Goal: Task Accomplishment & Management: Manage account settings

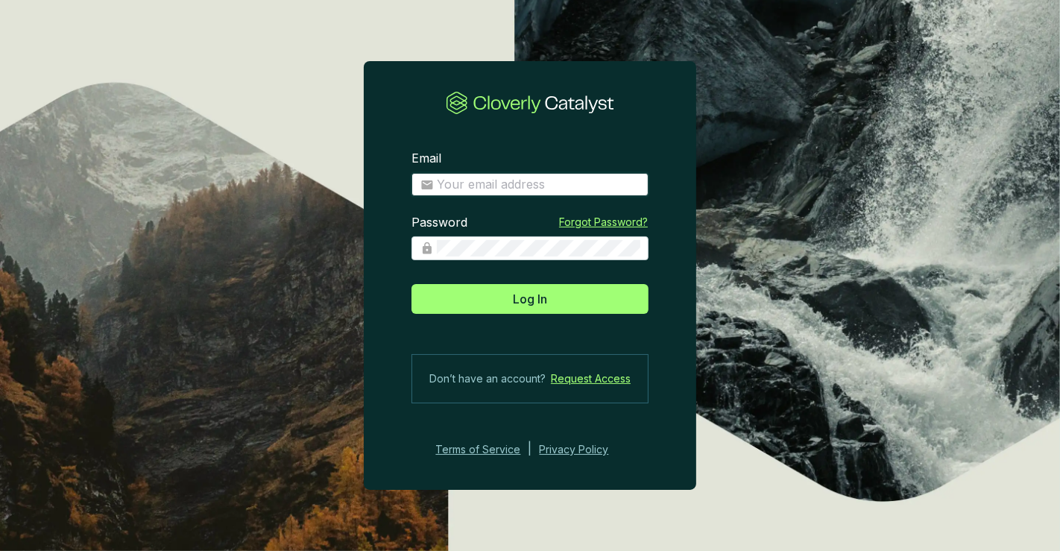
click at [516, 181] on input "Email" at bounding box center [538, 185] width 203 height 16
type input "amelia@bioforestal.mx"
click at [544, 260] on div at bounding box center [530, 248] width 237 height 24
click at [412, 284] on button "Log In" at bounding box center [530, 299] width 237 height 30
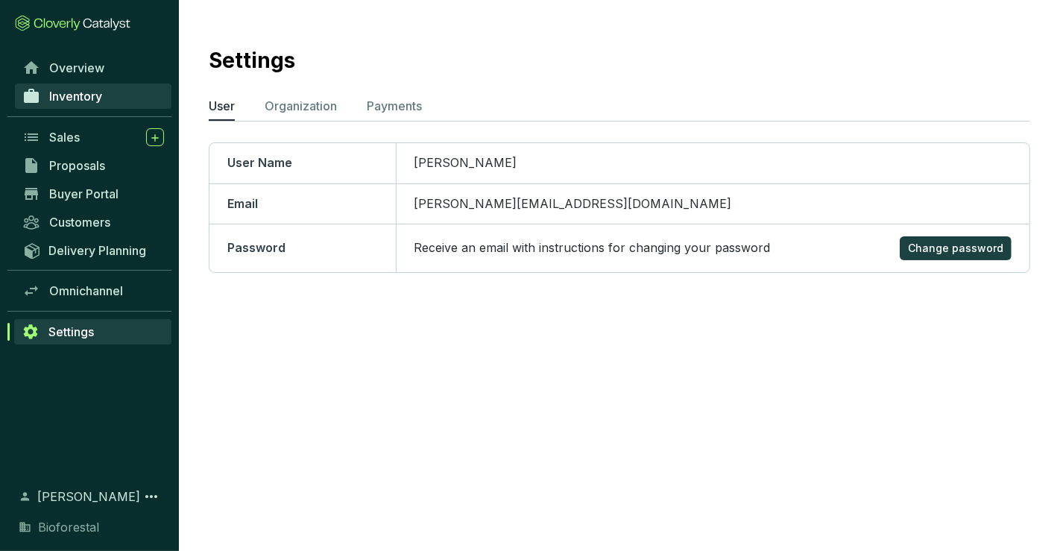
click at [120, 101] on link "Inventory" at bounding box center [93, 96] width 157 height 25
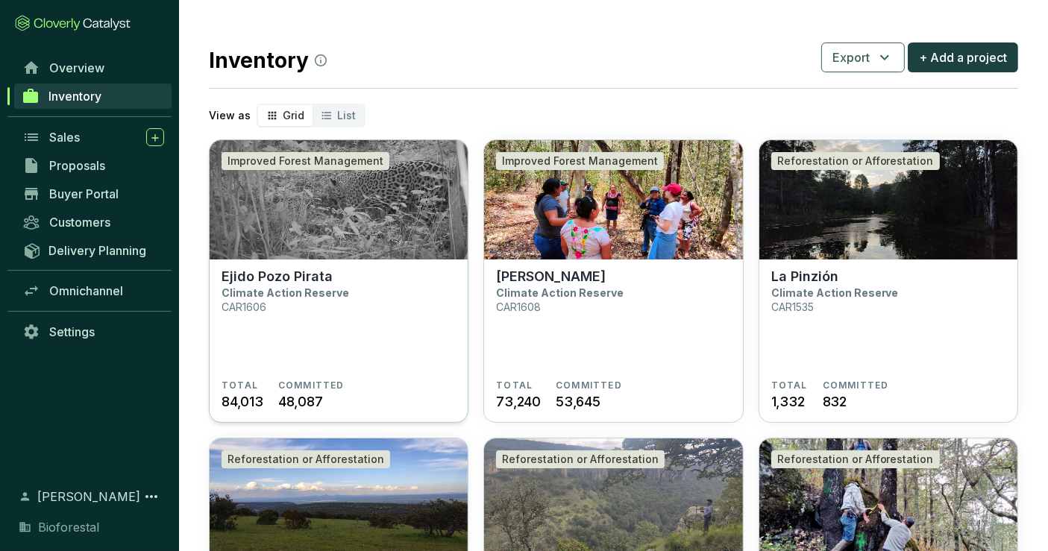
click at [307, 256] on img at bounding box center [339, 199] width 258 height 119
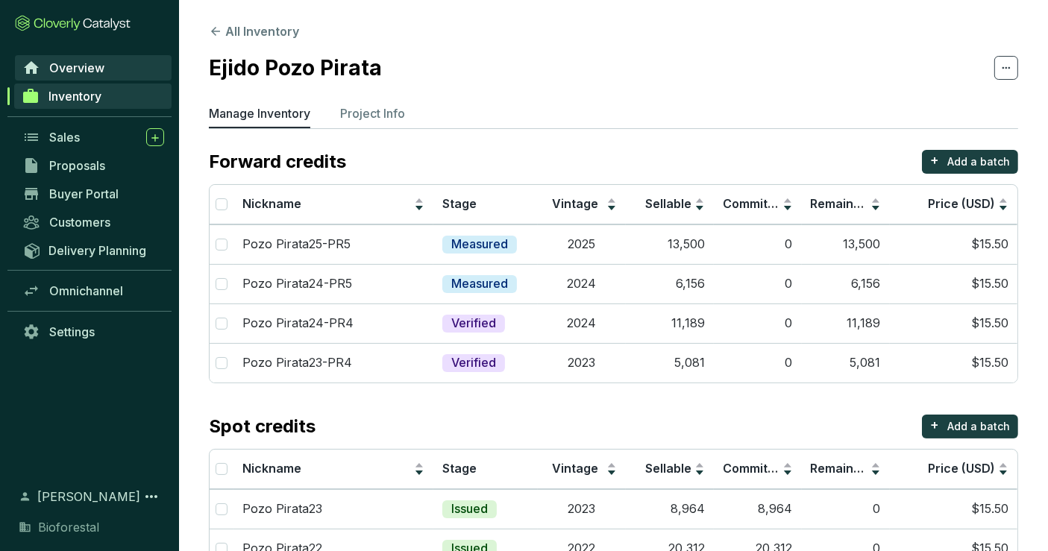
click at [79, 74] on span "Overview" at bounding box center [76, 67] width 55 height 15
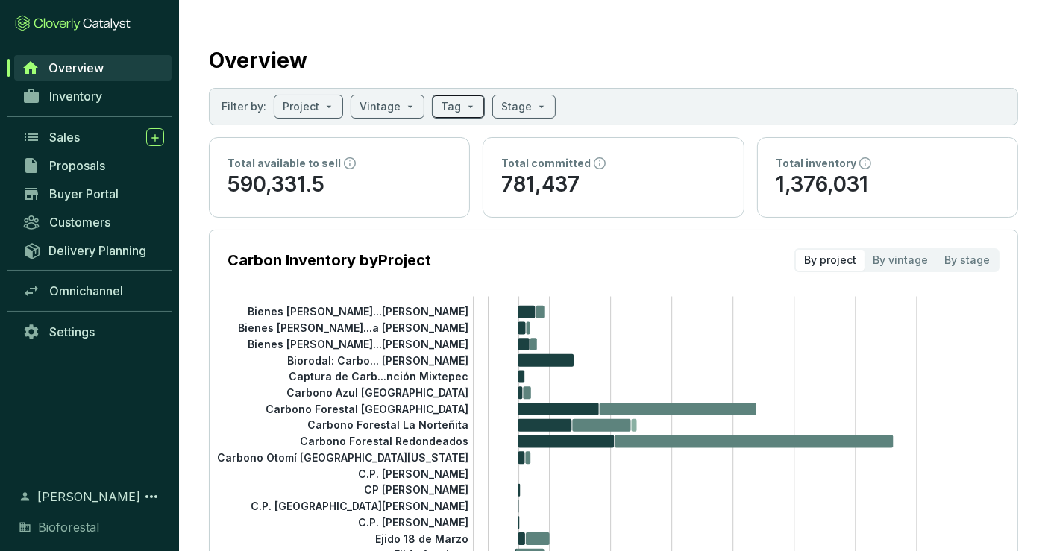
click at [444, 105] on input "search" at bounding box center [451, 106] width 20 height 22
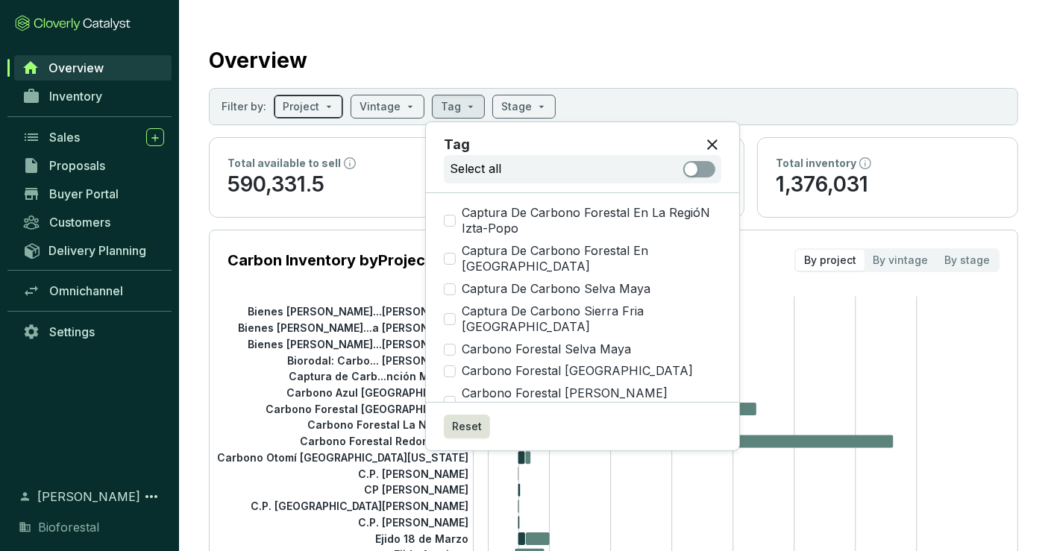
click at [316, 105] on span at bounding box center [308, 106] width 51 height 22
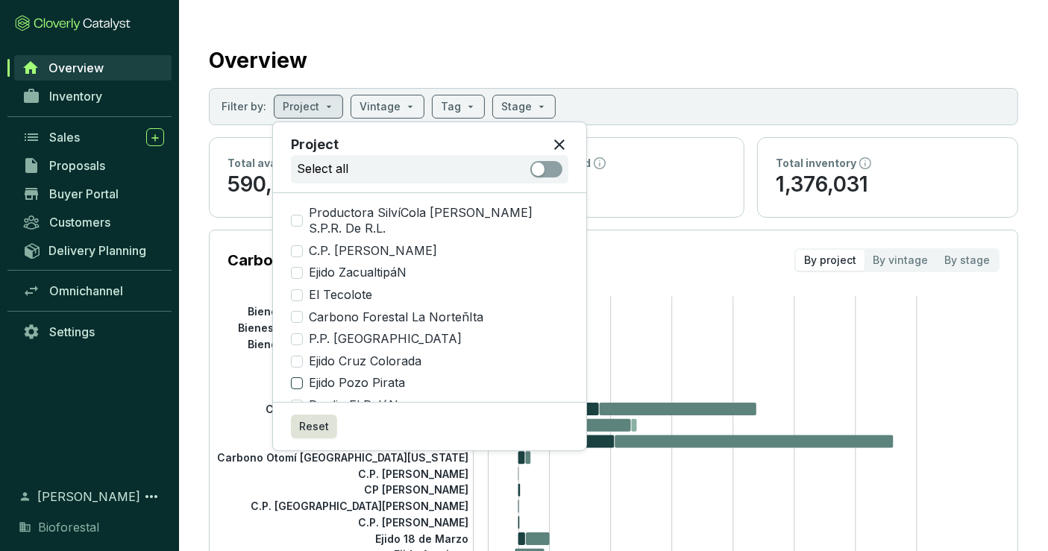
click at [298, 377] on input "Ejido Pozo Pirata" at bounding box center [297, 383] width 12 height 12
checkbox input "true"
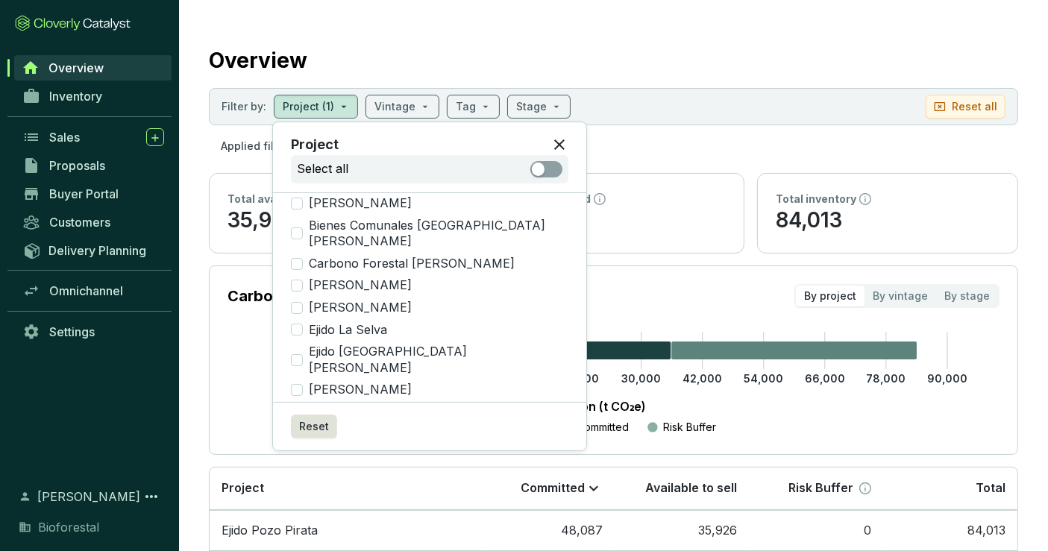
scroll to position [788, 0]
click at [296, 382] on input "[PERSON_NAME]" at bounding box center [297, 388] width 12 height 12
checkbox input "true"
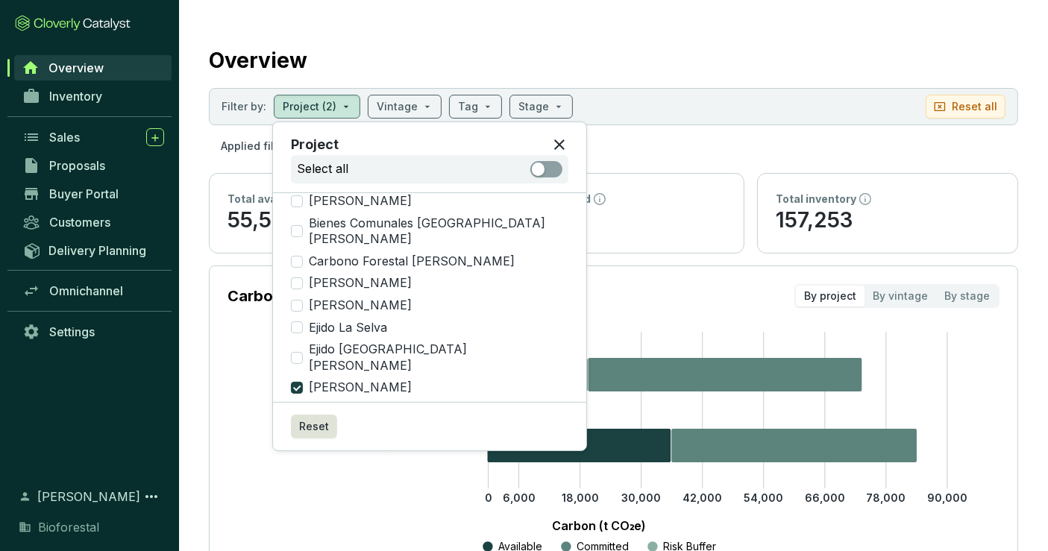
click at [488, 35] on section "Overview Filter by: Project (2) Vintage Tag Stage Reset all Applied filters: PR…" at bounding box center [613, 395] width 869 height 791
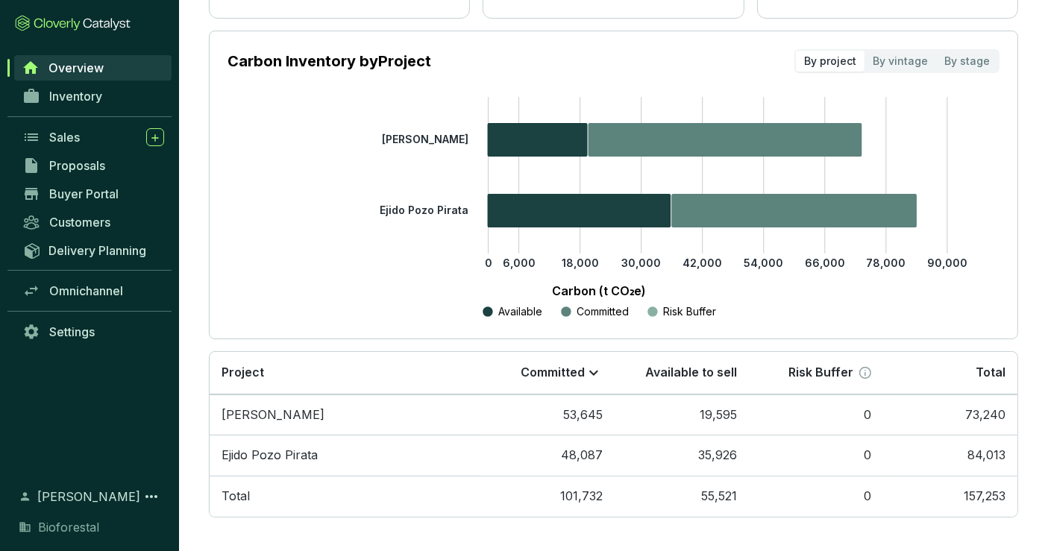
scroll to position [0, 0]
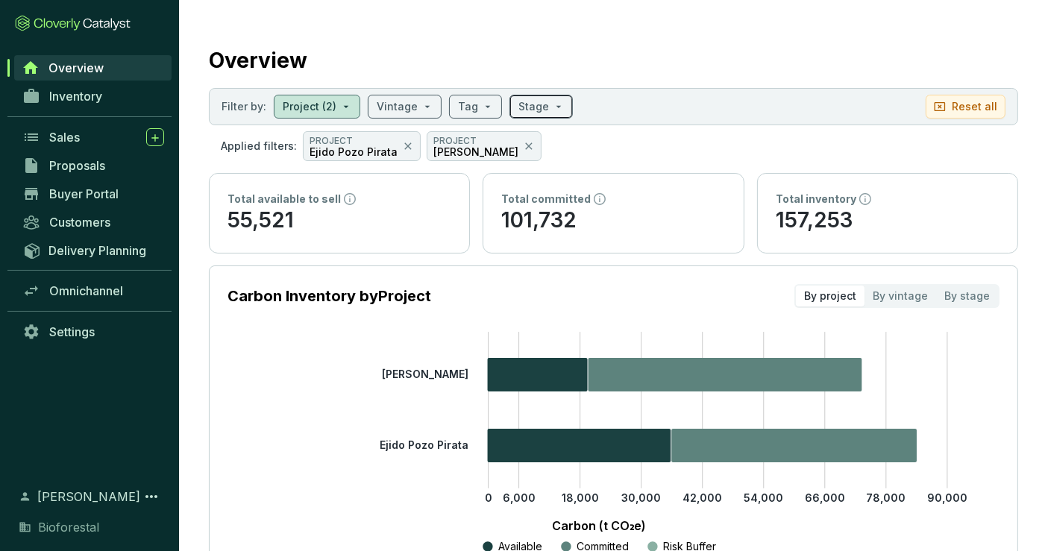
click at [523, 110] on input "search" at bounding box center [533, 106] width 31 height 22
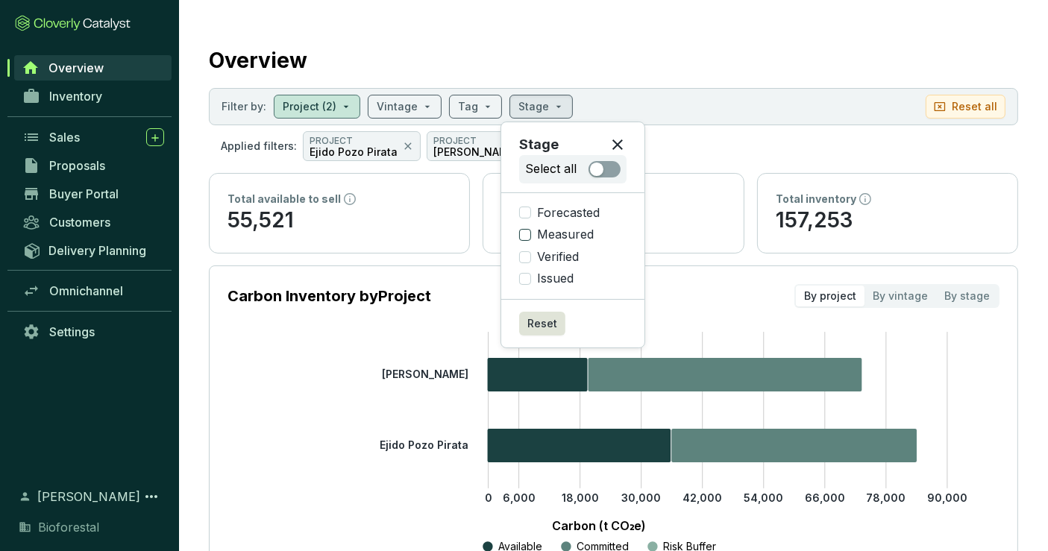
click at [525, 231] on input "Measured" at bounding box center [525, 235] width 12 height 12
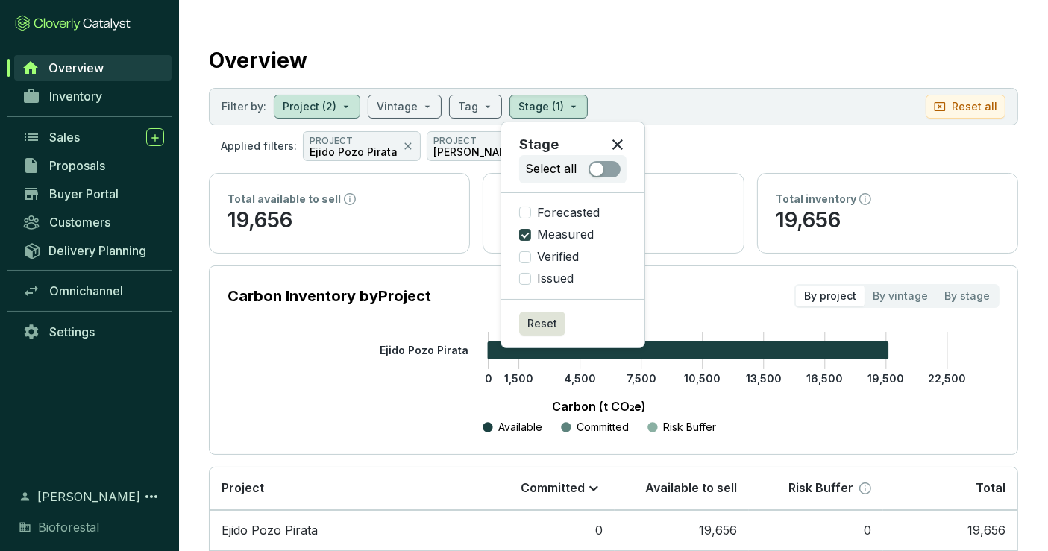
click at [525, 231] on input "Measured" at bounding box center [525, 235] width 12 height 12
checkbox input "false"
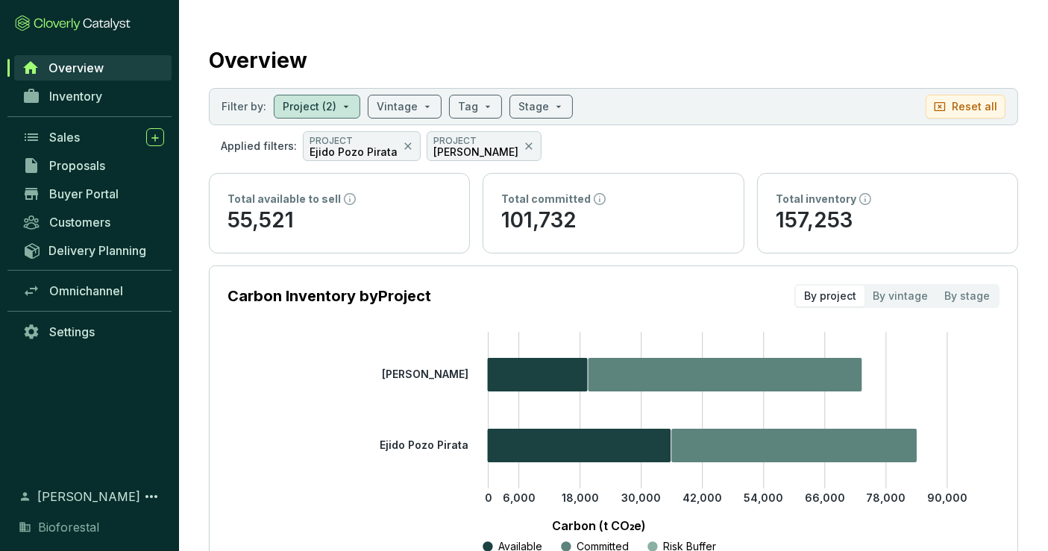
click at [526, 217] on p "101,732" at bounding box center [613, 221] width 224 height 28
click at [594, 137] on section "Applied filters: PROJECT Ejido Pozo Pirata PROJECT Ejido Gavilanes" at bounding box center [613, 146] width 809 height 30
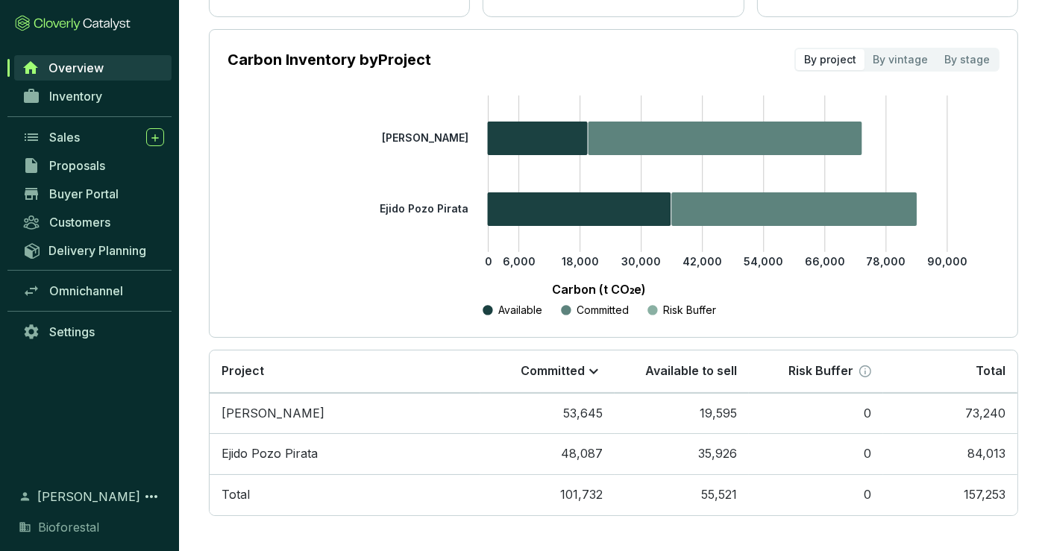
scroll to position [236, 0]
click at [73, 96] on span "Inventory" at bounding box center [75, 96] width 53 height 15
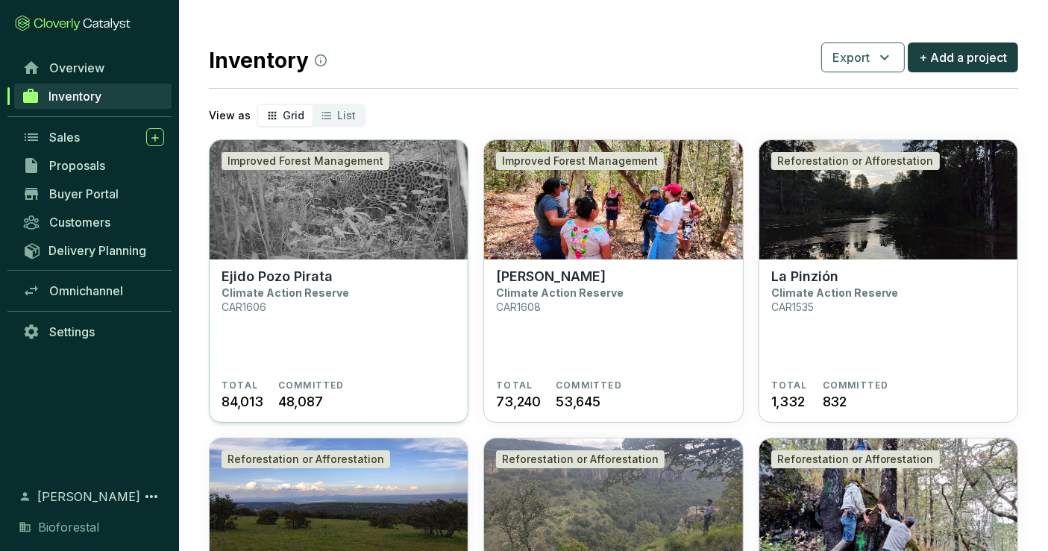
click at [306, 237] on img at bounding box center [339, 199] width 258 height 119
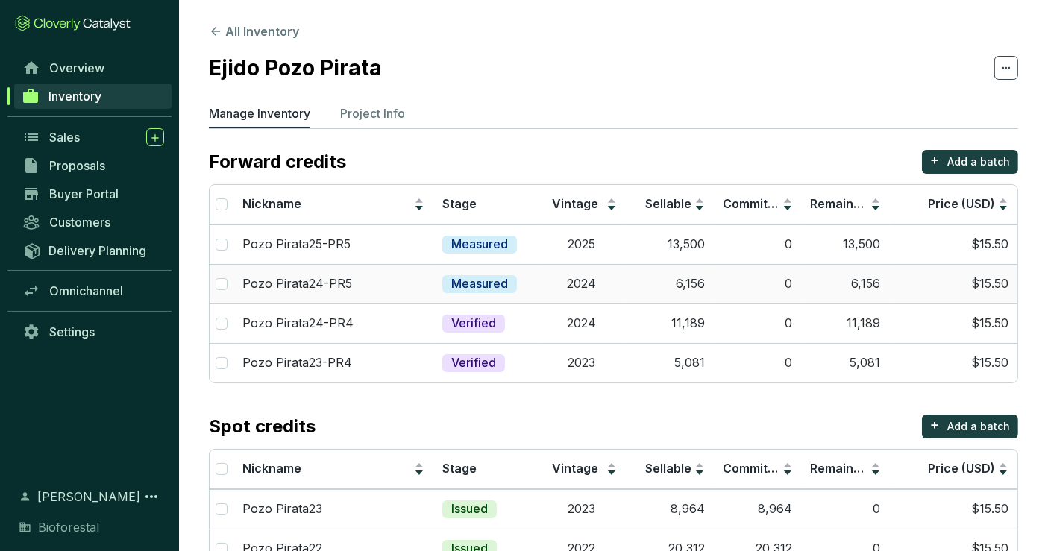
click at [561, 273] on td "2024" at bounding box center [582, 284] width 88 height 40
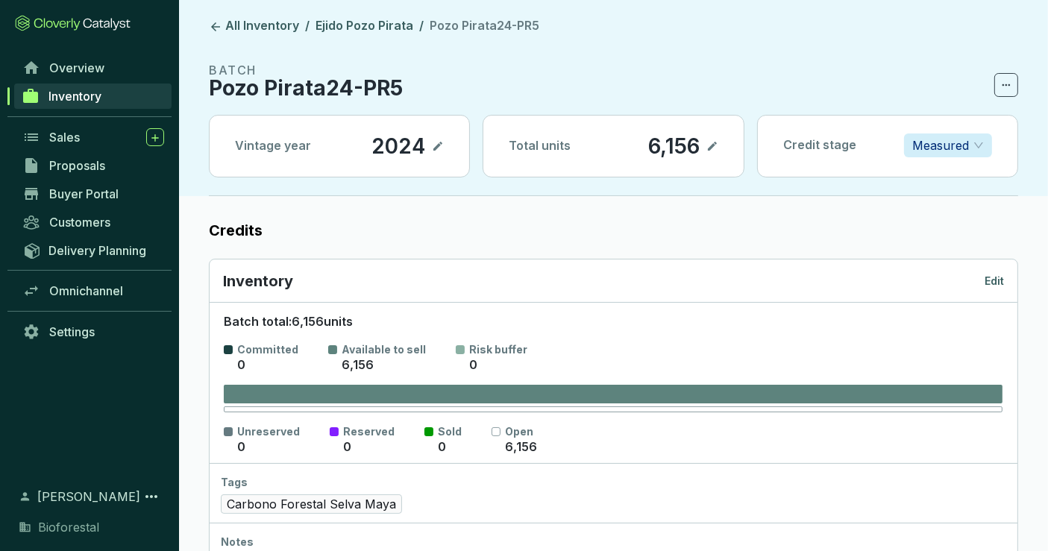
click at [1002, 280] on p "Edit" at bounding box center [993, 281] width 19 height 15
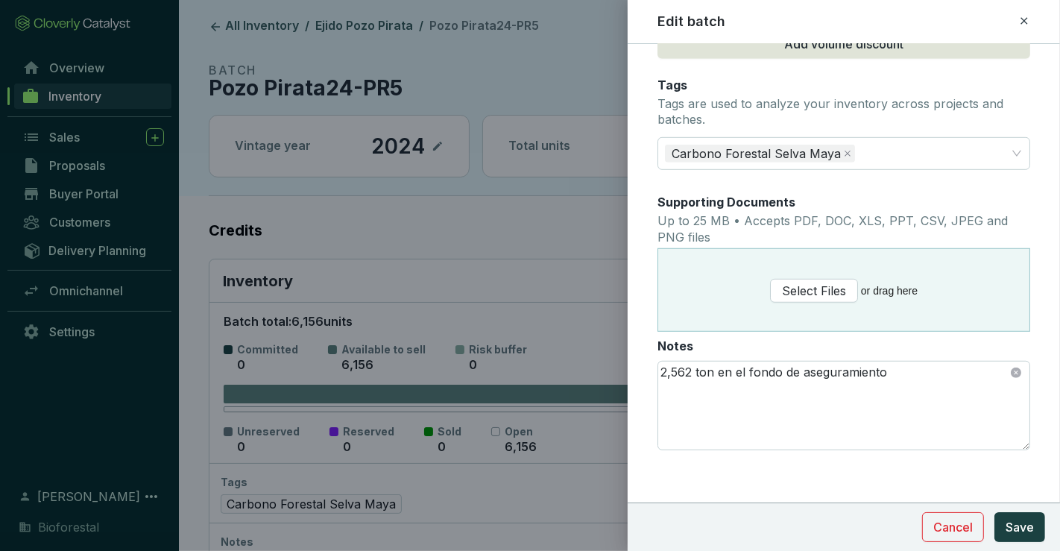
scroll to position [213, 0]
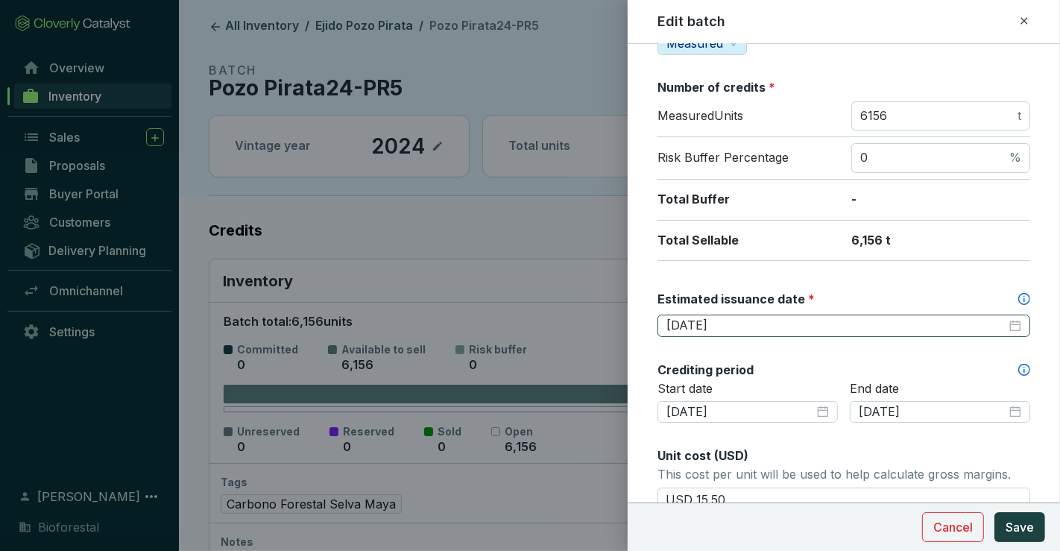
click at [796, 315] on div "[DATE]" at bounding box center [844, 326] width 373 height 22
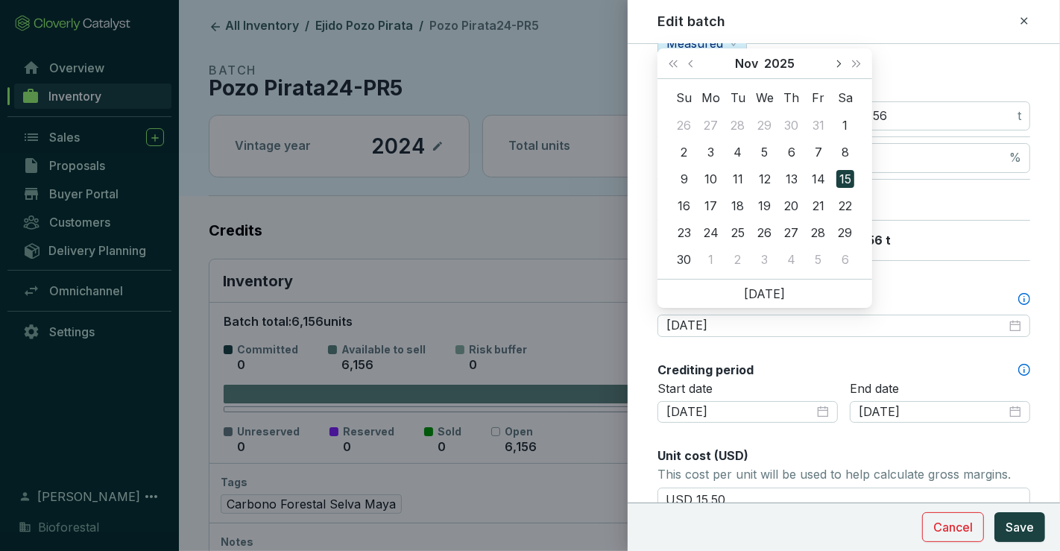
click at [837, 62] on span "Next month (PageDown)" at bounding box center [838, 63] width 7 height 7
click at [841, 63] on button "Next month (PageDown)" at bounding box center [838, 63] width 19 height 30
click at [835, 65] on button "Next month (PageDown)" at bounding box center [838, 63] width 19 height 30
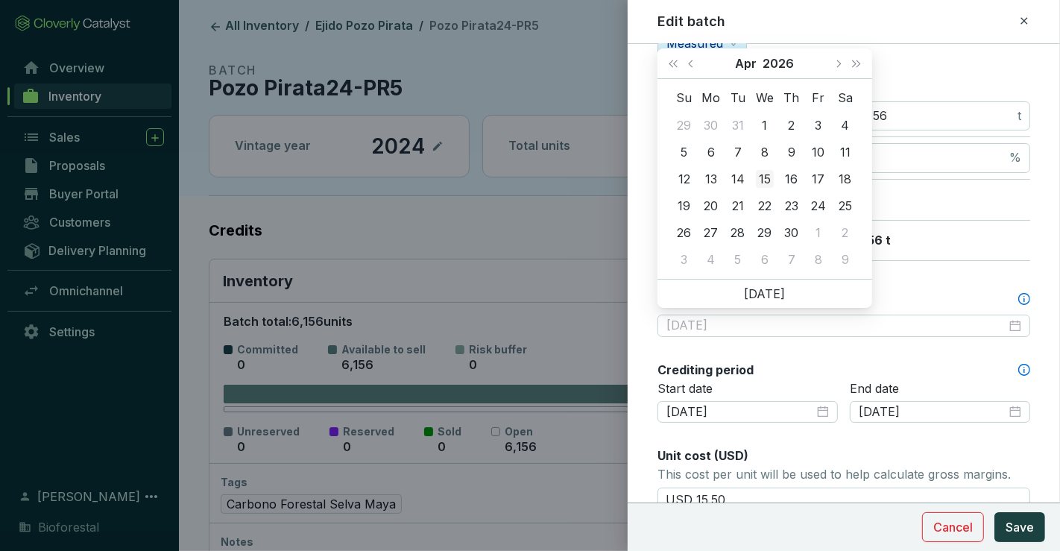
type input "2026-04-15"
click at [759, 178] on div "15" at bounding box center [765, 179] width 18 height 18
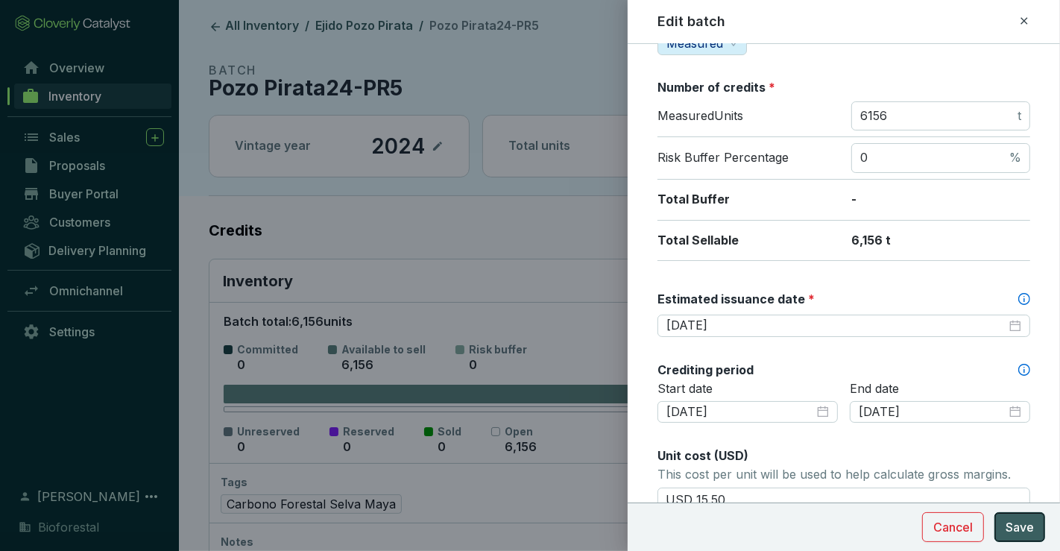
click at [1014, 531] on span "Save" at bounding box center [1020, 527] width 28 height 18
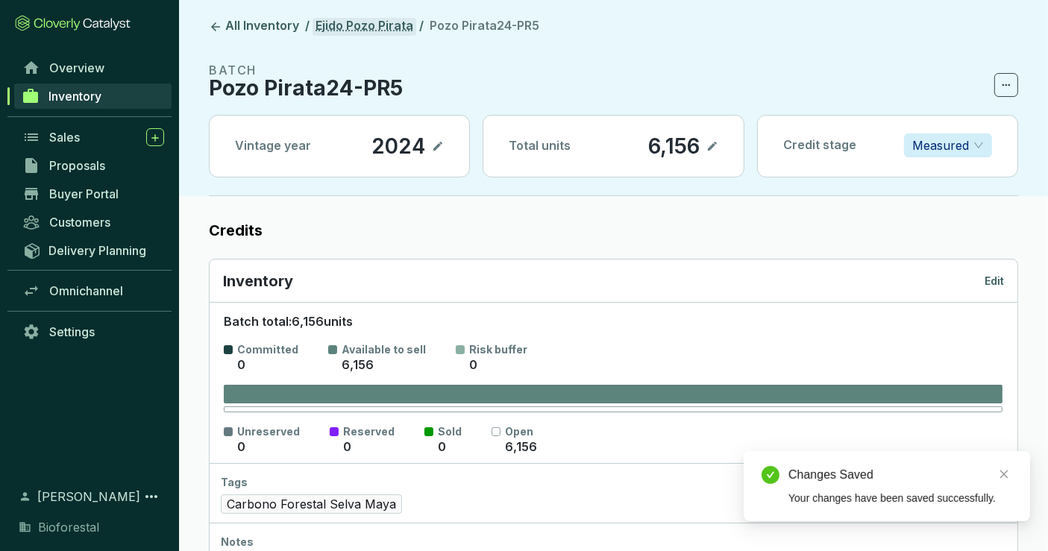
click at [359, 22] on link "Ejido Pozo Pirata" at bounding box center [364, 27] width 104 height 18
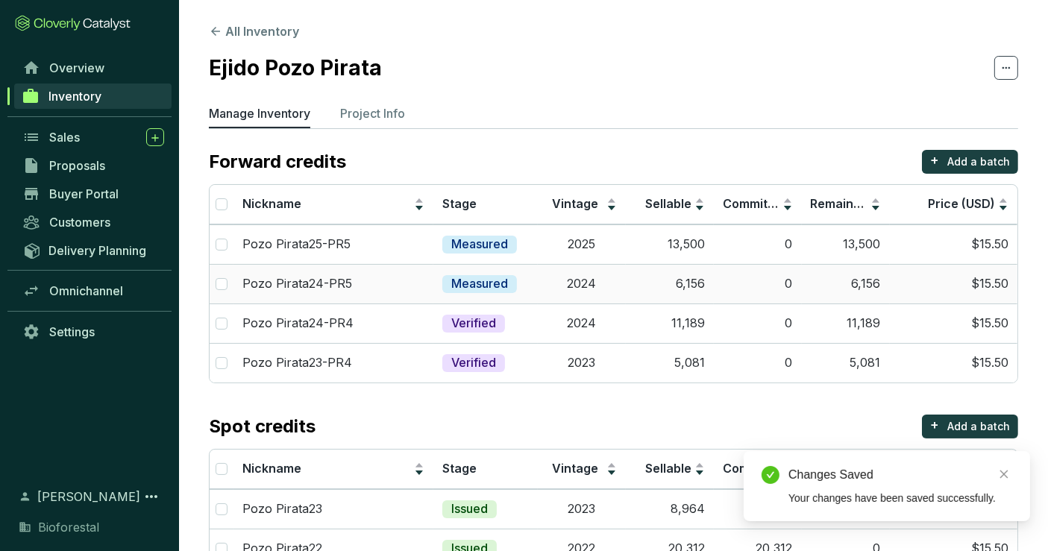
click at [488, 276] on p "Measured" at bounding box center [479, 284] width 57 height 16
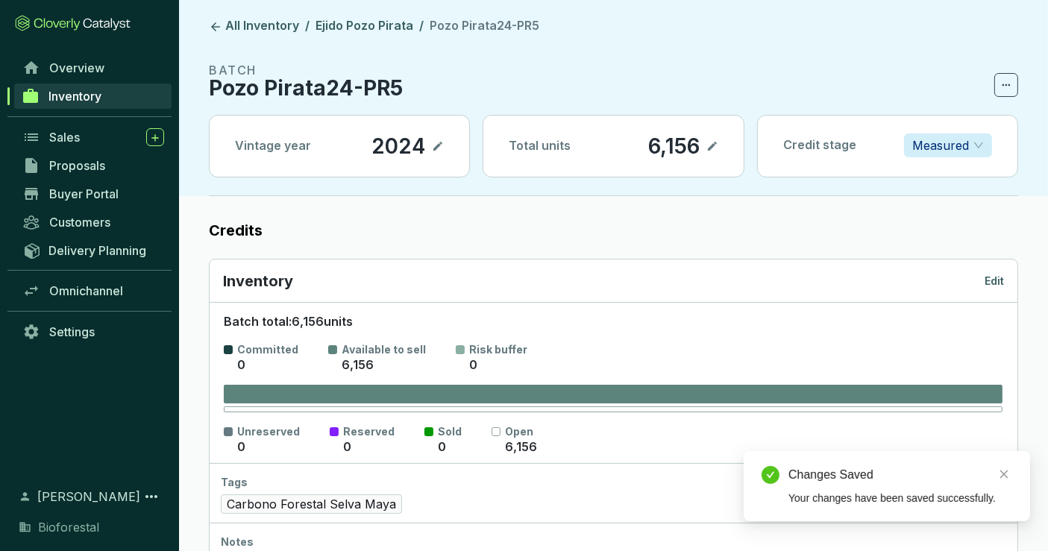
click at [992, 280] on p "Edit" at bounding box center [993, 281] width 19 height 15
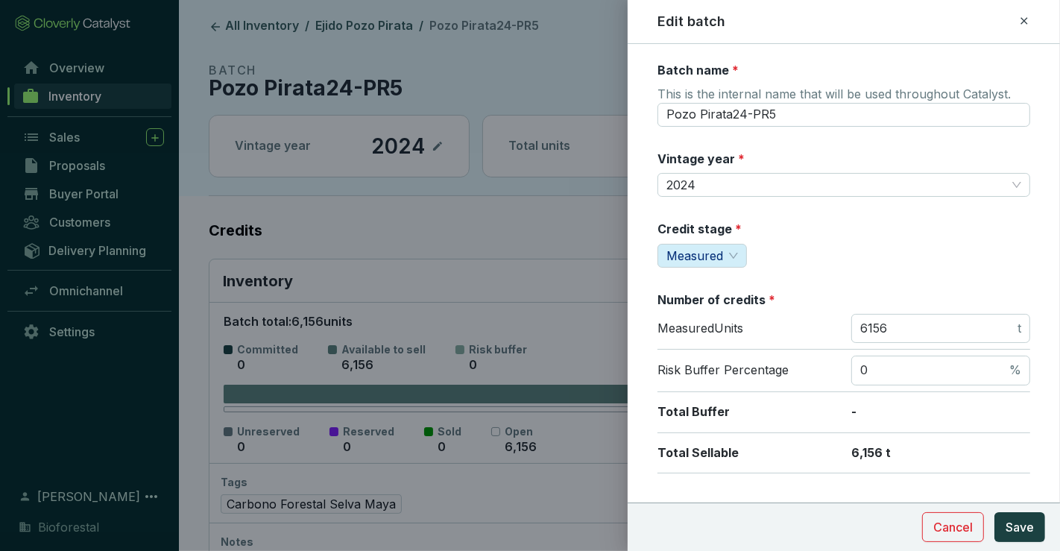
scroll to position [414, 0]
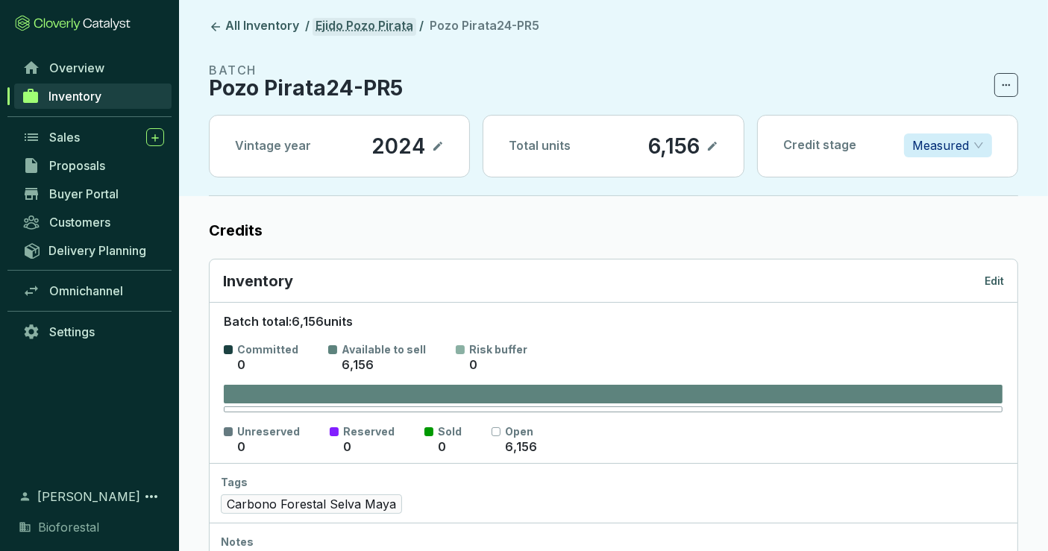
click at [378, 28] on link "Ejido Pozo Pirata" at bounding box center [364, 27] width 104 height 18
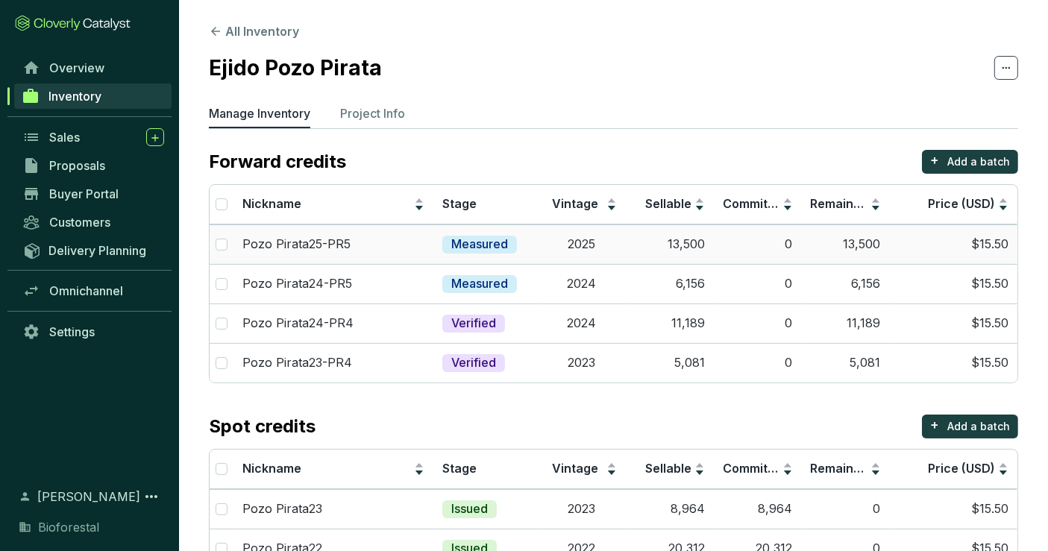
click at [498, 254] on td "Measured" at bounding box center [485, 244] width 104 height 40
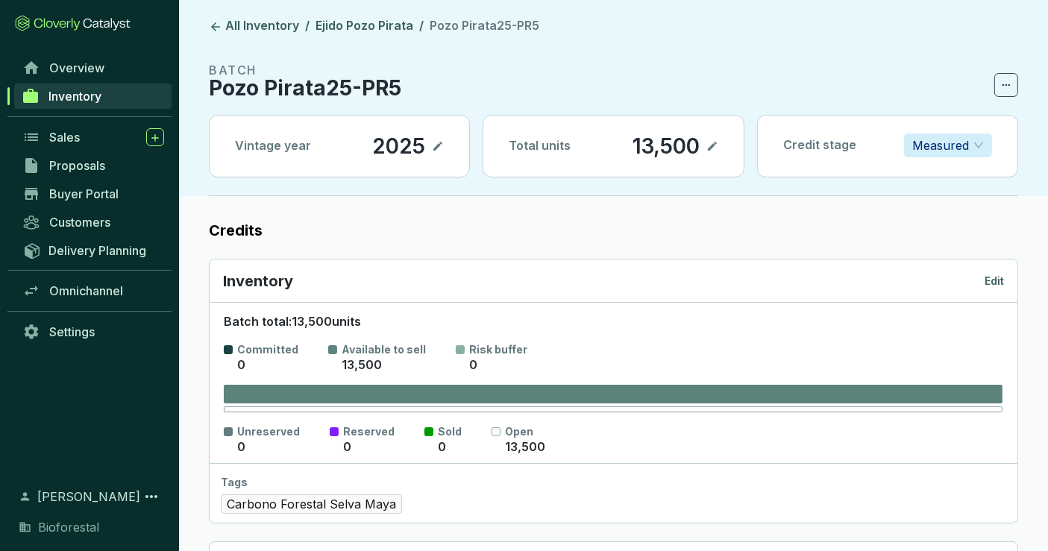
click at [999, 283] on p "Edit" at bounding box center [993, 281] width 19 height 15
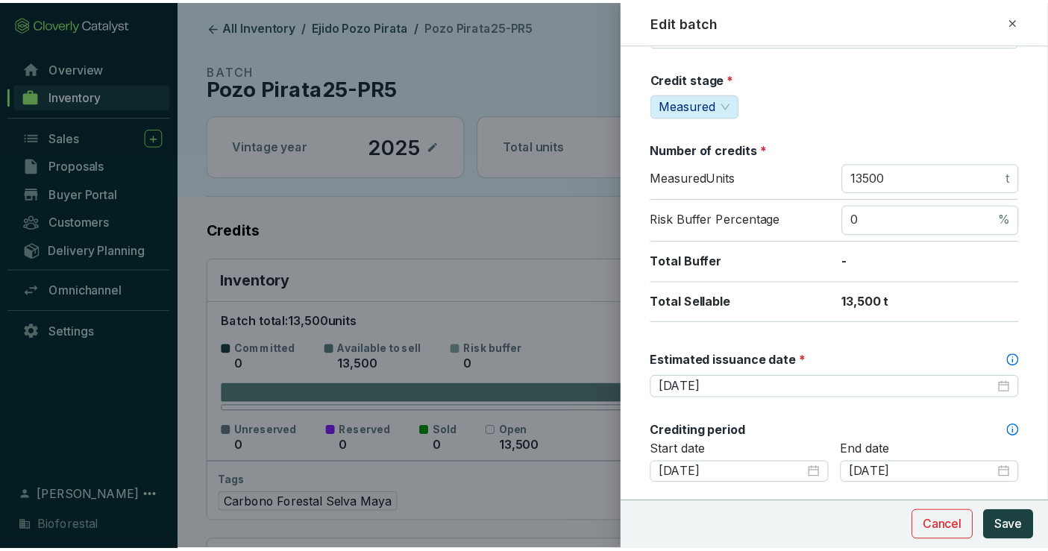
scroll to position [166, 0]
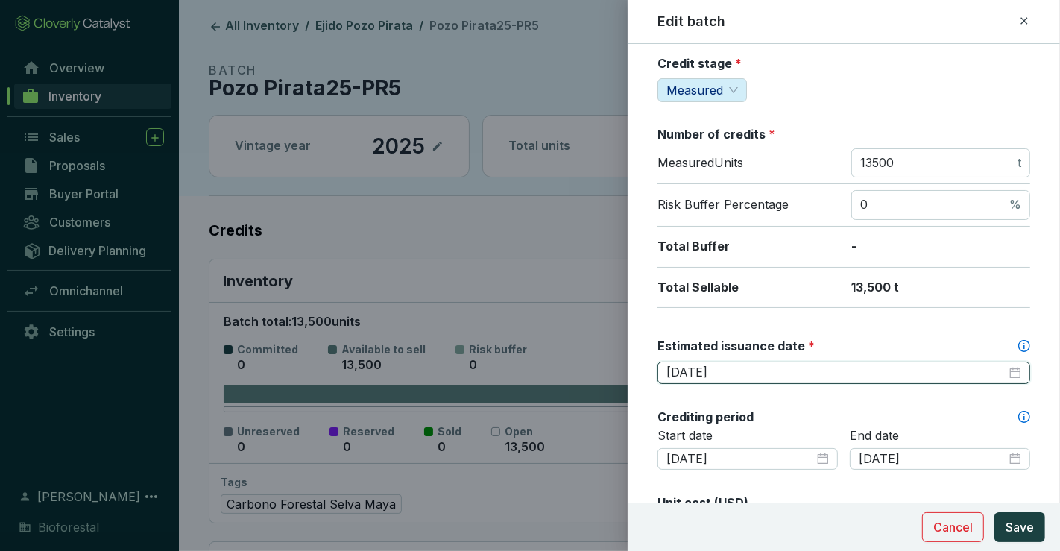
click at [773, 366] on input "2025-12-15" at bounding box center [837, 373] width 340 height 16
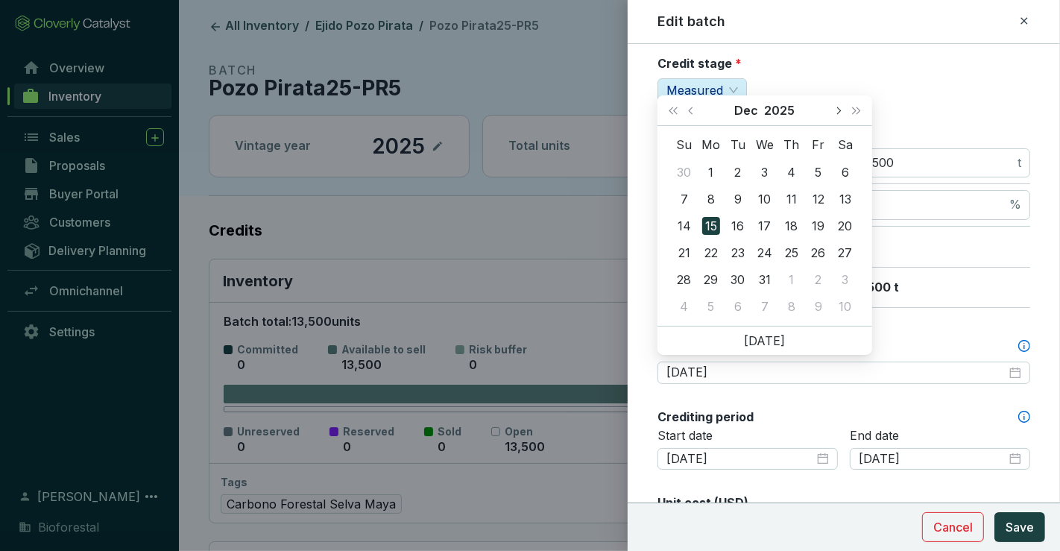
click at [839, 110] on span "Next month (PageDown)" at bounding box center [838, 110] width 7 height 7
click at [838, 108] on span "Next month (PageDown)" at bounding box center [838, 110] width 7 height 7
click at [838, 109] on span "Next month (PageDown)" at bounding box center [838, 110] width 7 height 7
type input "2026-04-15"
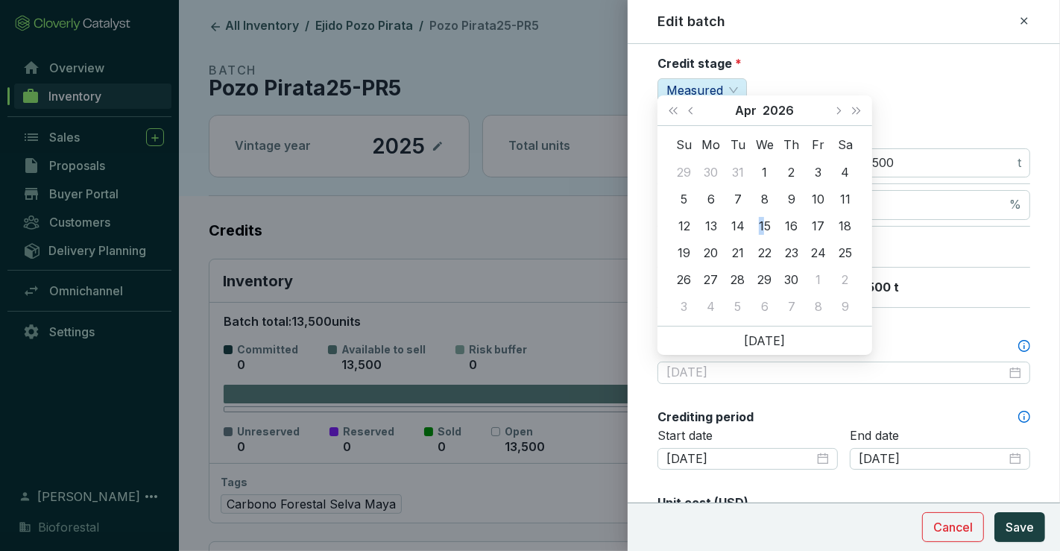
click at [761, 228] on div "15" at bounding box center [765, 226] width 18 height 18
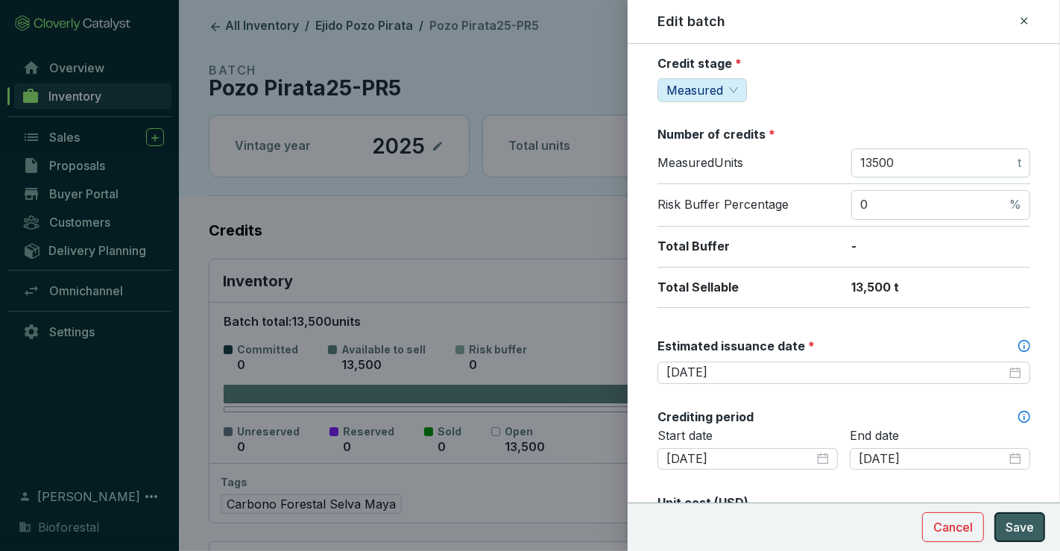
click at [1020, 525] on span "Save" at bounding box center [1020, 527] width 28 height 18
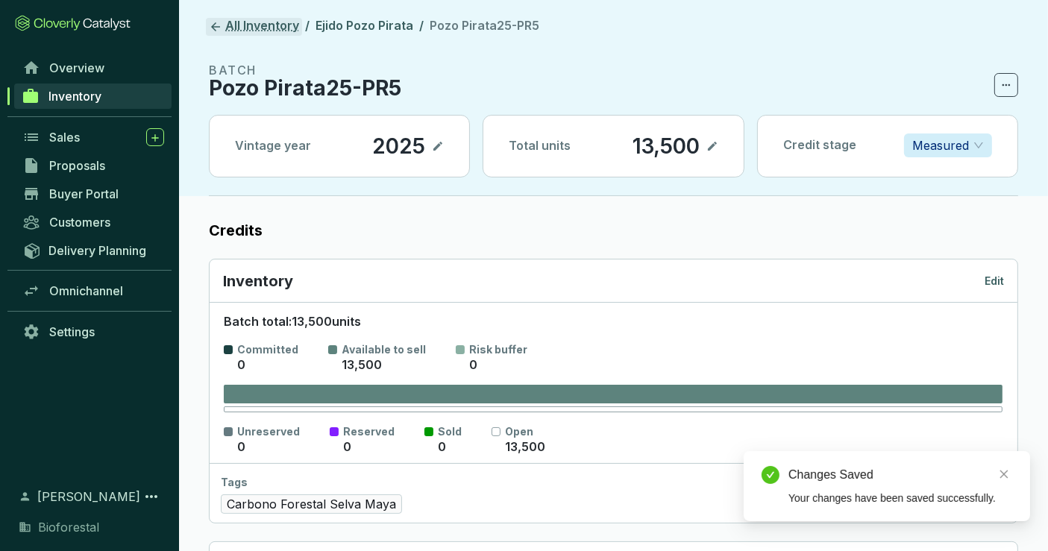
click at [217, 22] on icon at bounding box center [215, 26] width 13 height 13
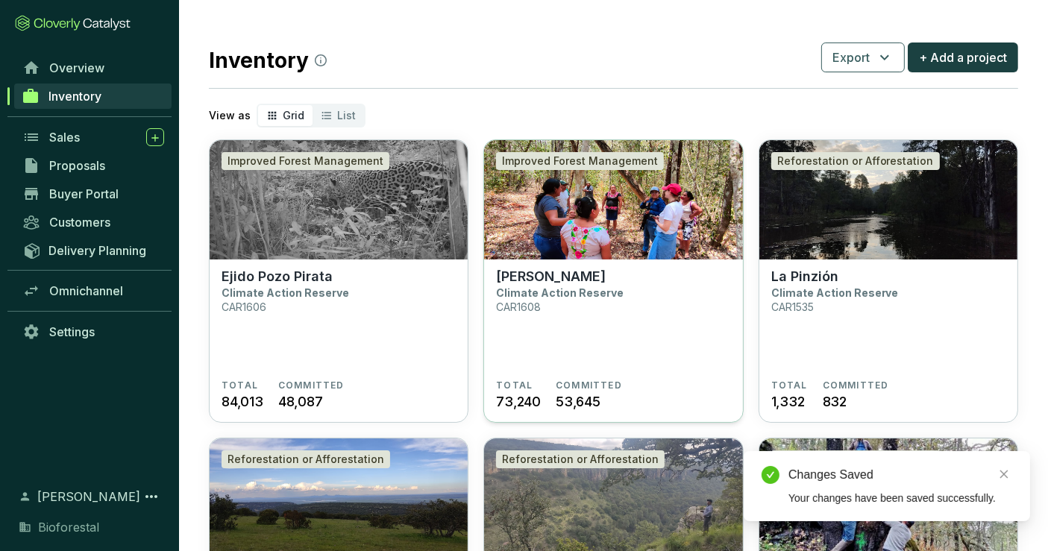
click at [568, 265] on section "Ejido Gavilanes Climate Action Reserve CAR1608 TOTAL 73,240 COMMITTED 53,645" at bounding box center [613, 342] width 258 height 164
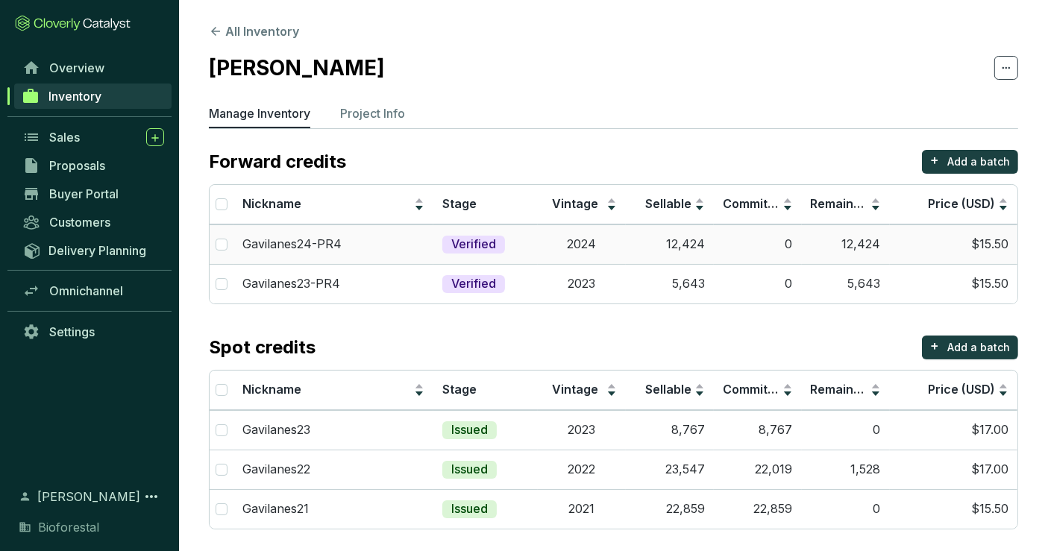
click at [612, 249] on td "2024" at bounding box center [582, 244] width 88 height 40
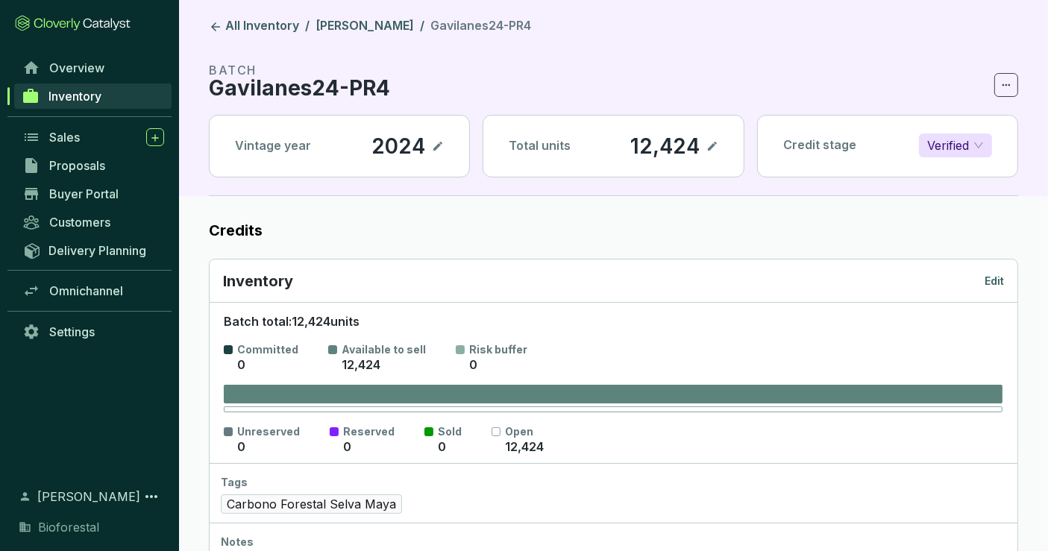
click at [990, 285] on p "Edit" at bounding box center [993, 281] width 19 height 15
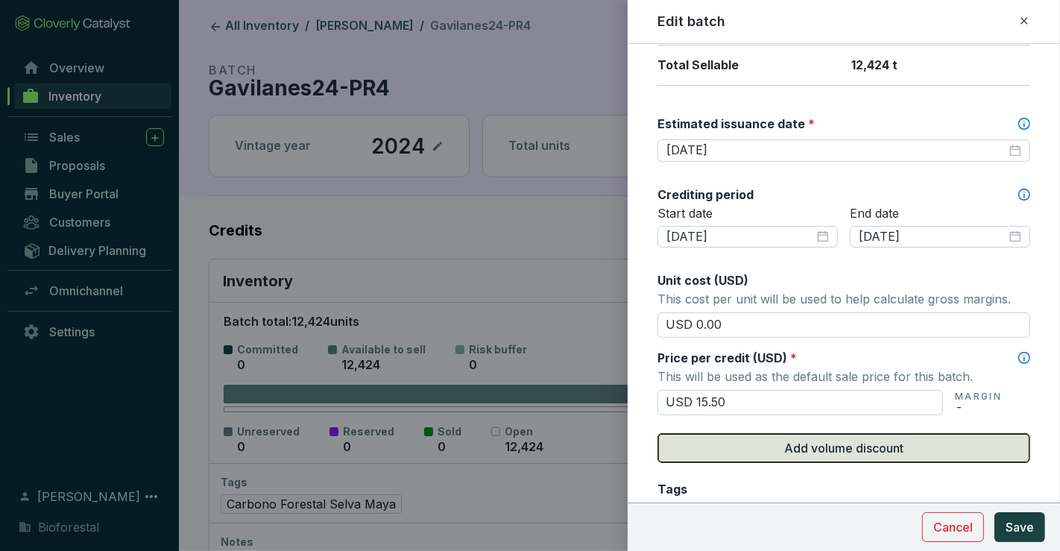
scroll to position [386, 0]
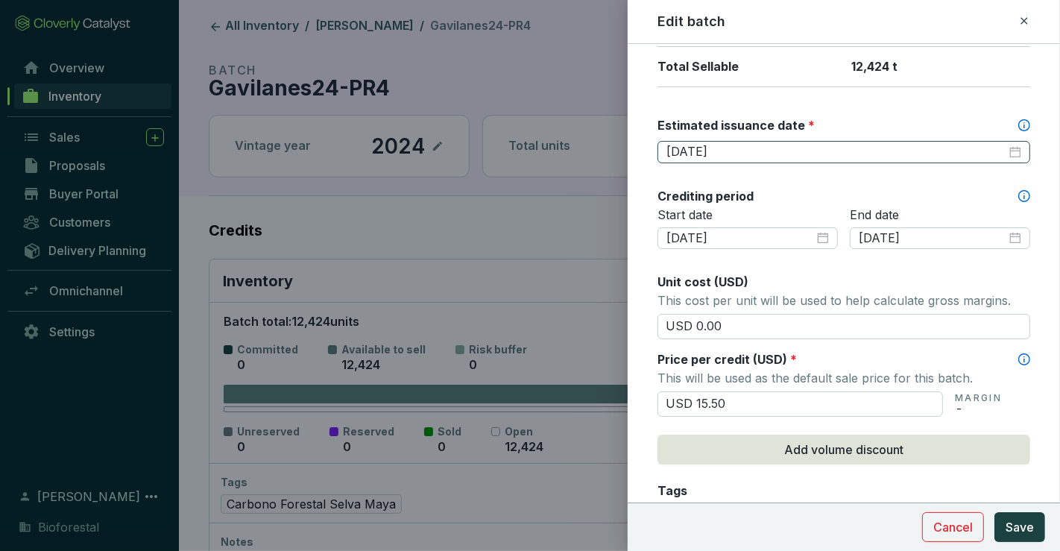
click at [744, 141] on div "2025-05-30" at bounding box center [844, 152] width 373 height 22
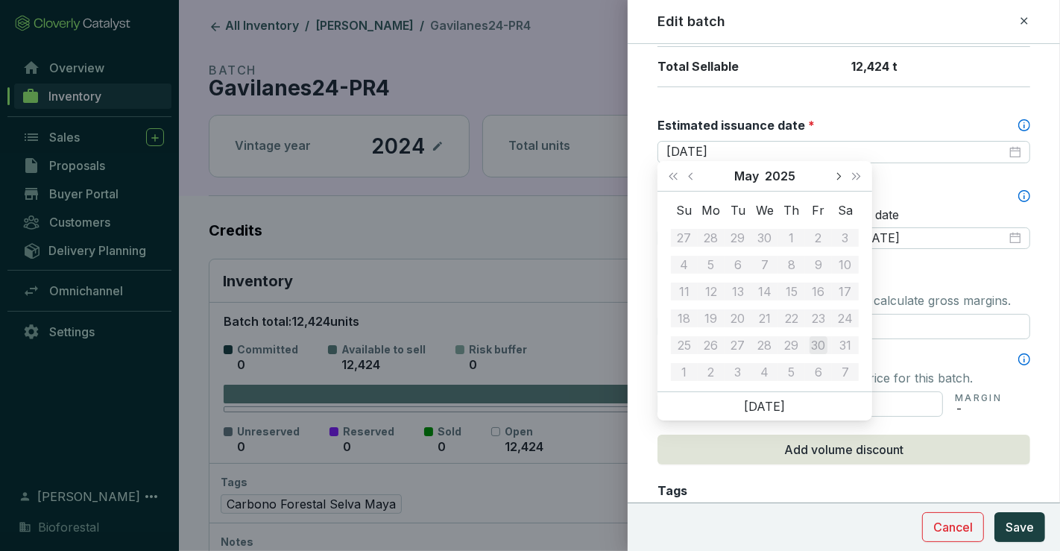
click at [839, 176] on span "Next month (PageDown)" at bounding box center [838, 175] width 7 height 7
click at [839, 177] on span "Next month (PageDown)" at bounding box center [838, 175] width 7 height 7
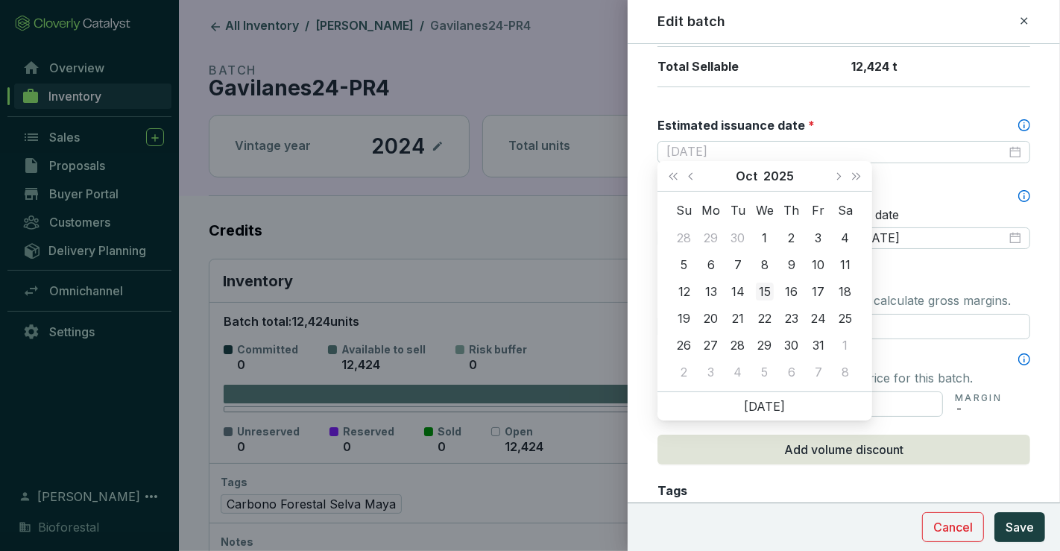
click at [770, 284] on div "15" at bounding box center [765, 292] width 18 height 18
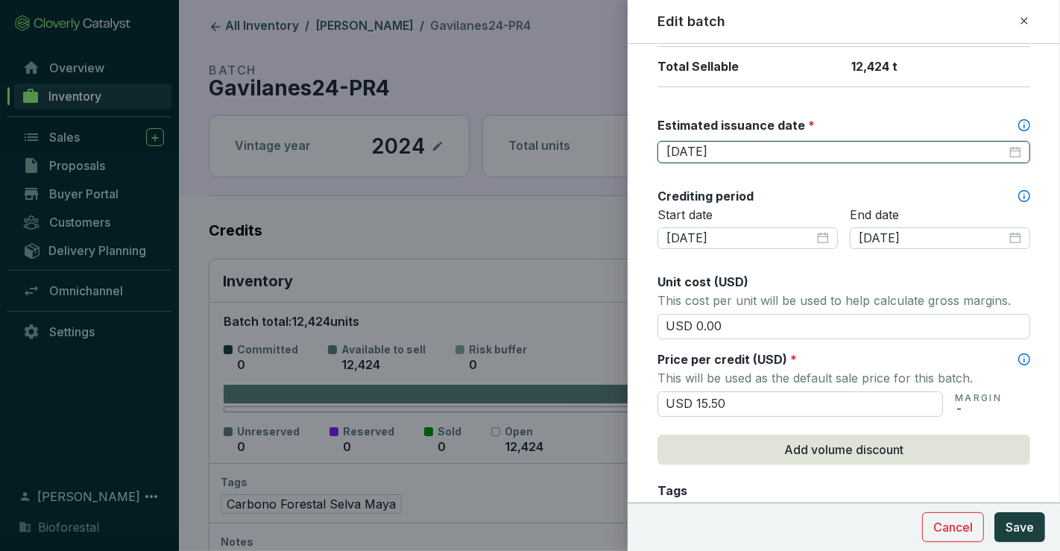
click at [729, 148] on input "2025-10-15" at bounding box center [837, 152] width 340 height 16
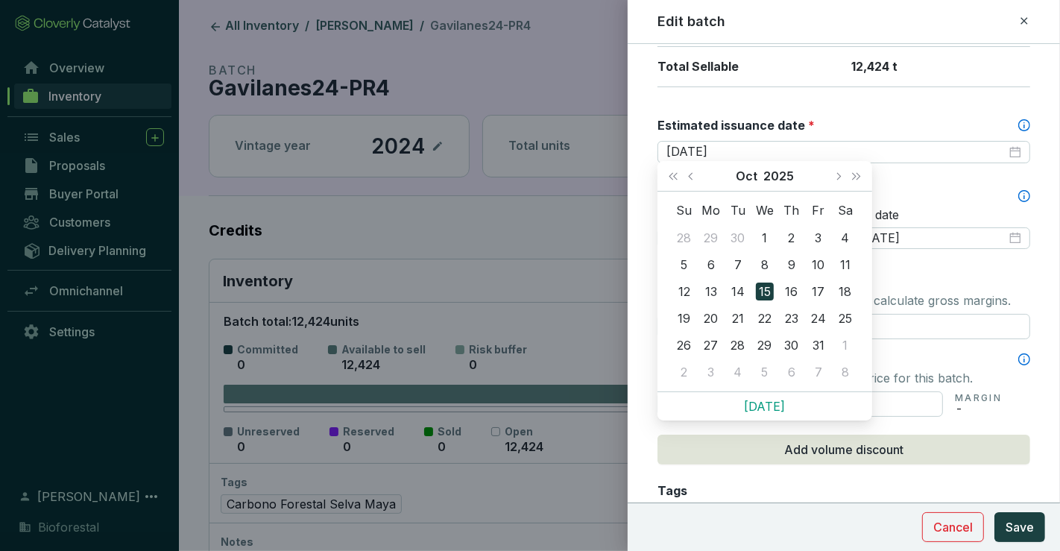
click at [770, 400] on link "[DATE]" at bounding box center [765, 406] width 41 height 15
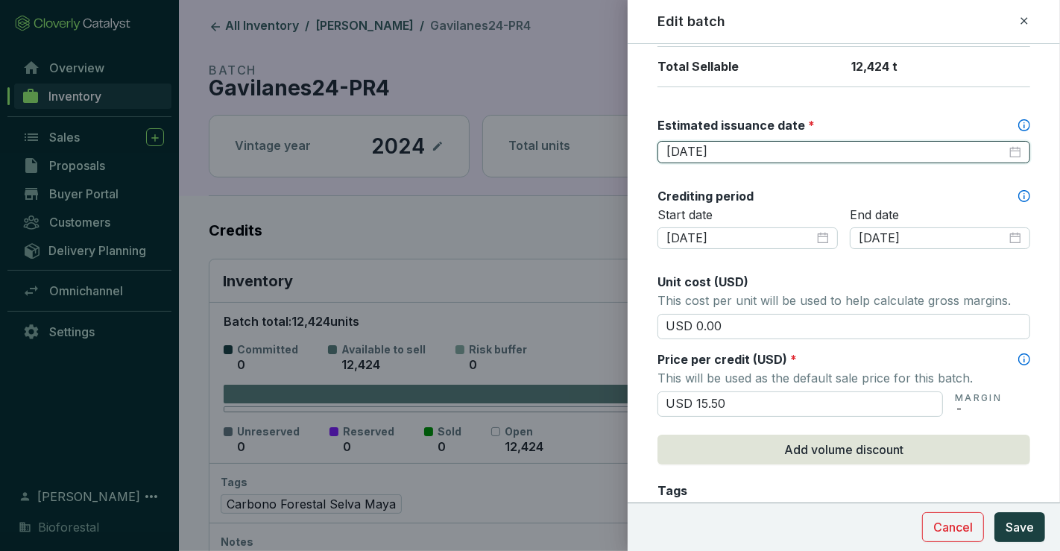
click at [729, 150] on input "2025-09-02" at bounding box center [837, 152] width 340 height 16
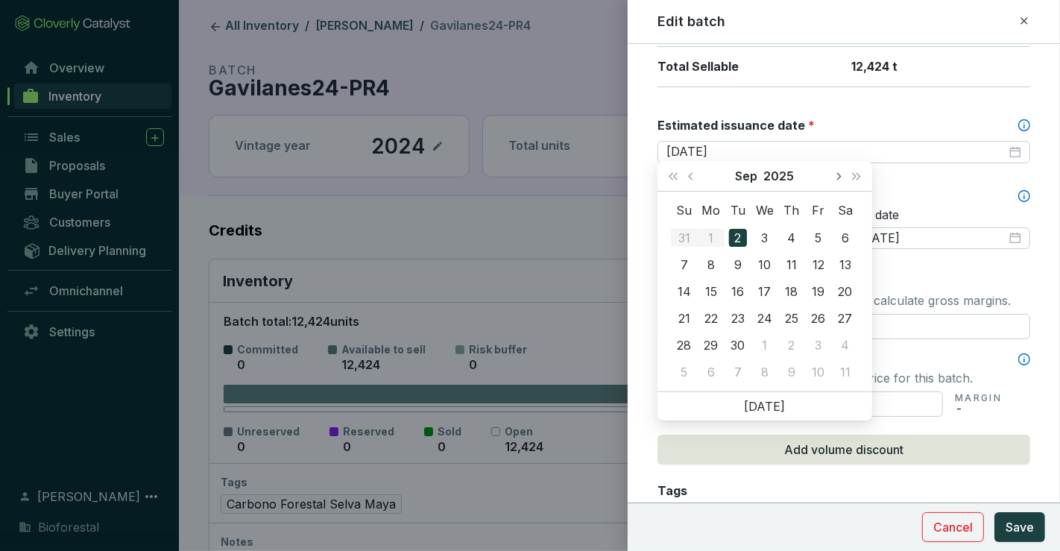
click at [841, 173] on button "Next month (PageDown)" at bounding box center [838, 176] width 19 height 30
type input "[DATE]"
click at [707, 368] on div "3" at bounding box center [712, 372] width 18 height 18
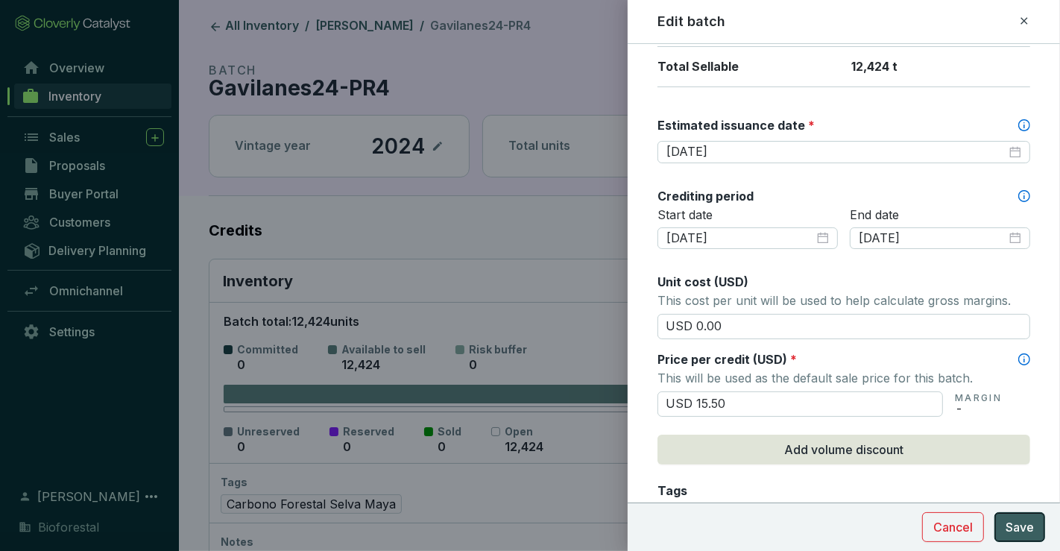
click at [1025, 526] on span "Save" at bounding box center [1020, 527] width 28 height 18
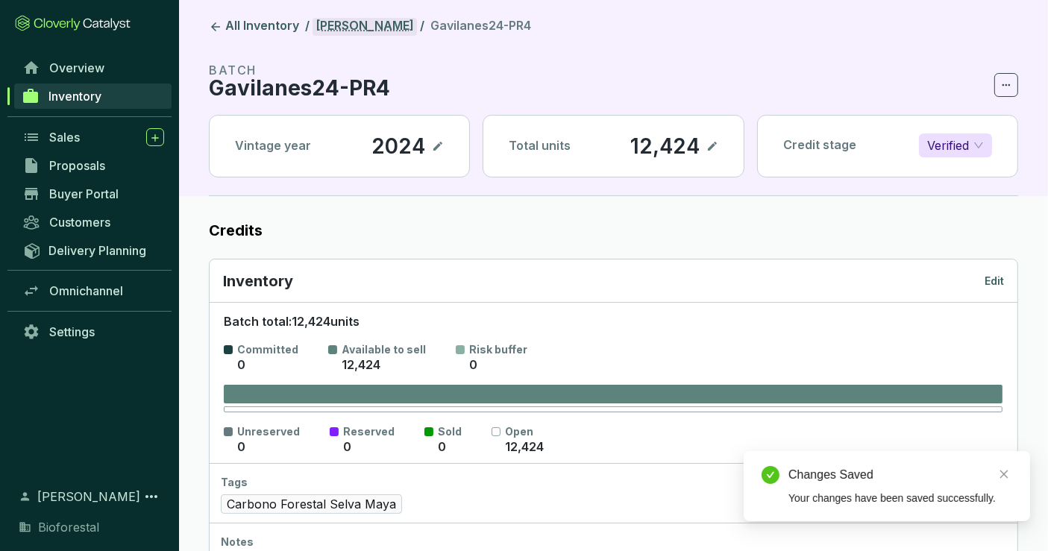
click at [380, 19] on link "[PERSON_NAME]" at bounding box center [364, 27] width 104 height 18
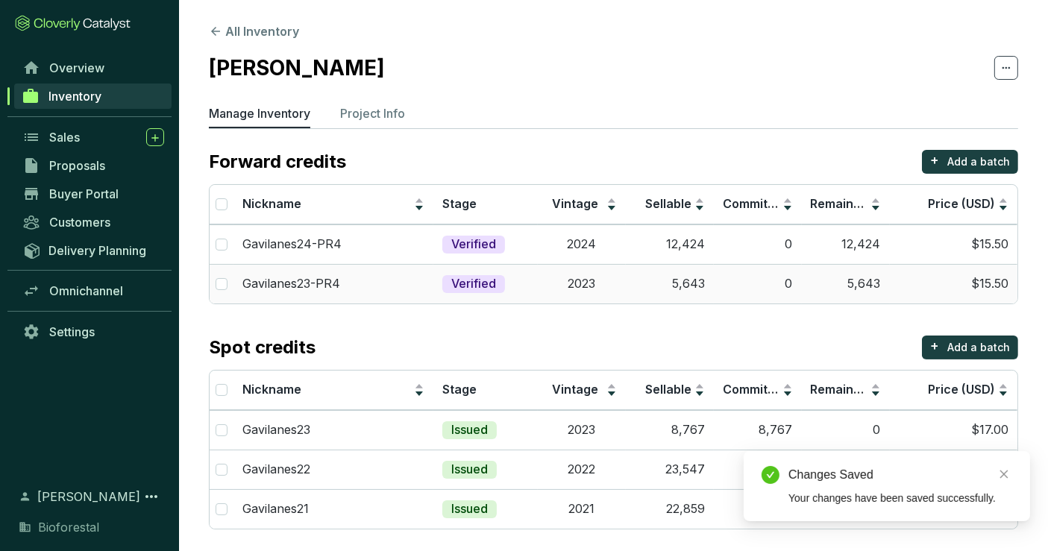
click at [574, 274] on td "2023" at bounding box center [582, 284] width 88 height 40
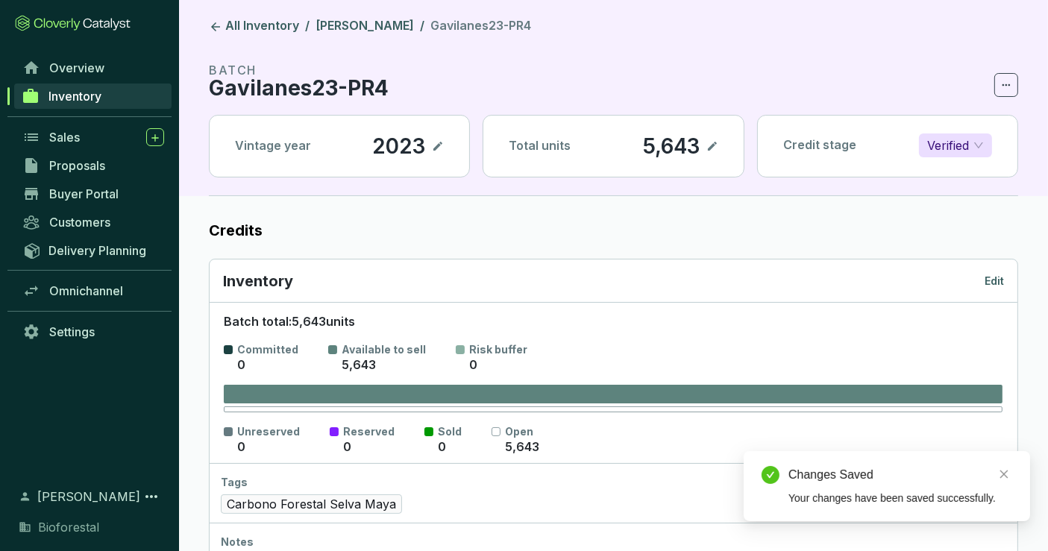
click at [1002, 276] on p "Edit" at bounding box center [993, 281] width 19 height 15
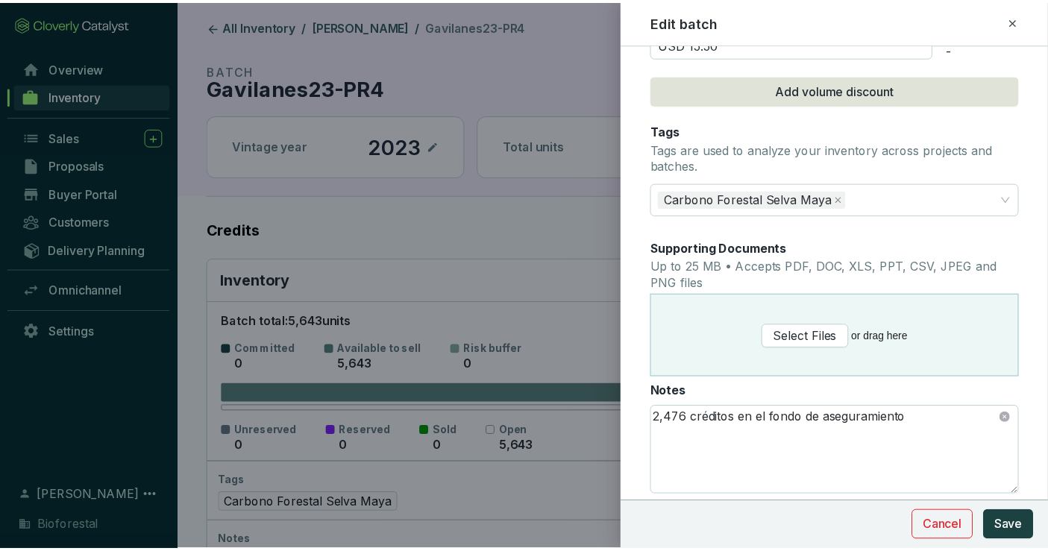
scroll to position [248, 0]
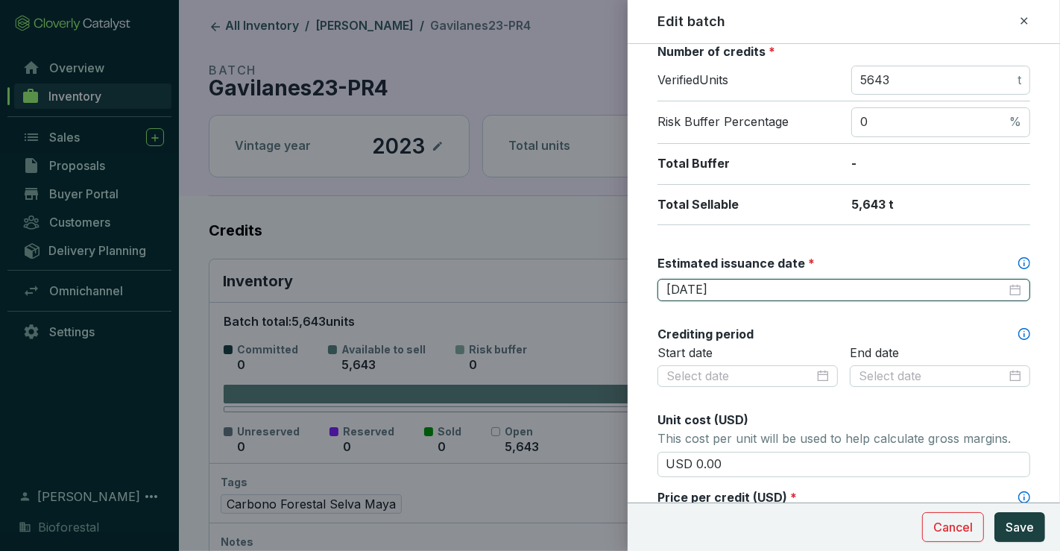
click at [737, 282] on input "2025-05-30" at bounding box center [837, 290] width 340 height 16
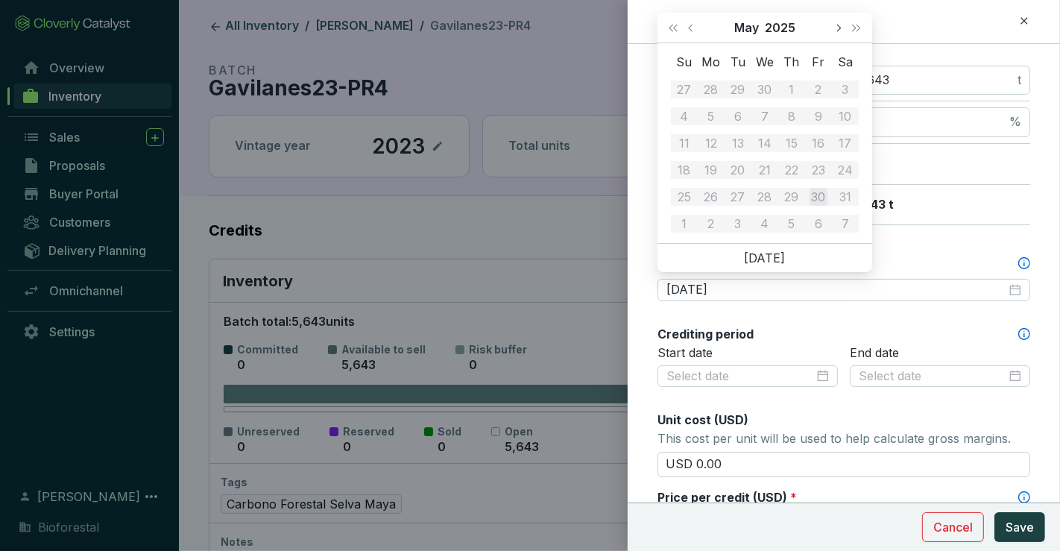
click at [839, 31] on button "Next month (PageDown)" at bounding box center [838, 28] width 19 height 30
click at [841, 32] on button "Next month (PageDown)" at bounding box center [838, 28] width 19 height 30
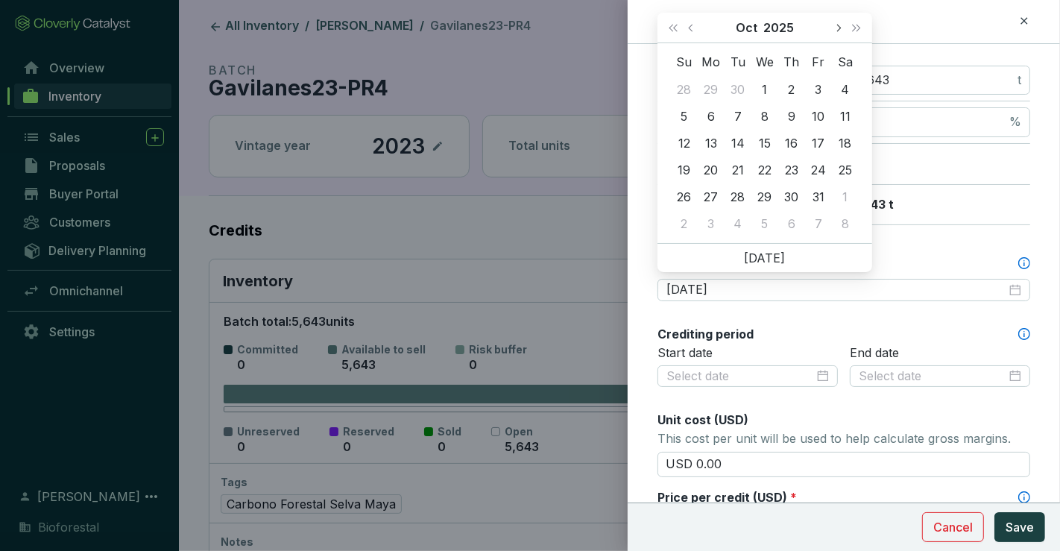
click at [841, 32] on button "Next month (PageDown)" at bounding box center [838, 28] width 19 height 30
type input "2025-11-03"
click at [707, 105] on td "3" at bounding box center [711, 116] width 27 height 27
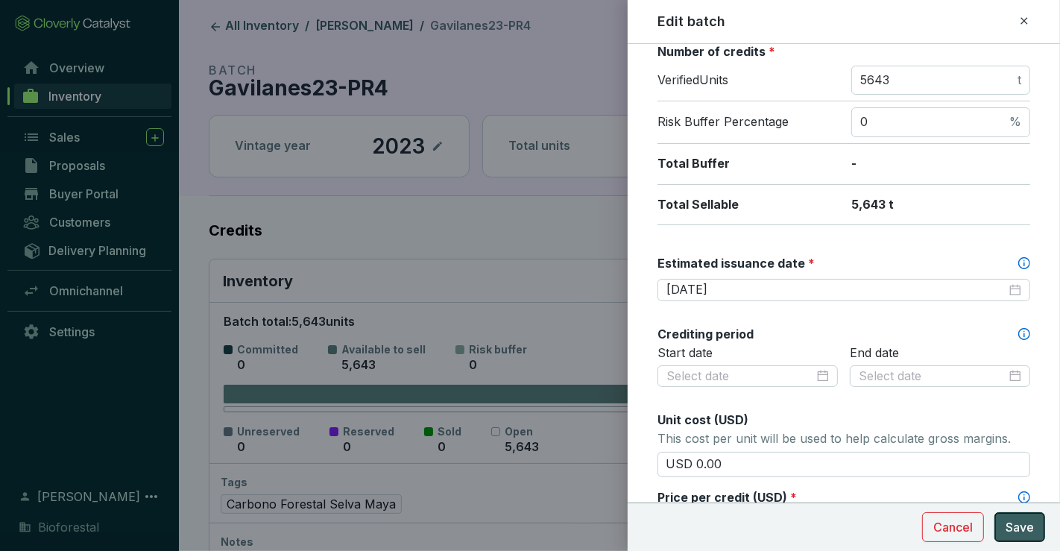
click at [1016, 523] on span "Save" at bounding box center [1020, 527] width 28 height 18
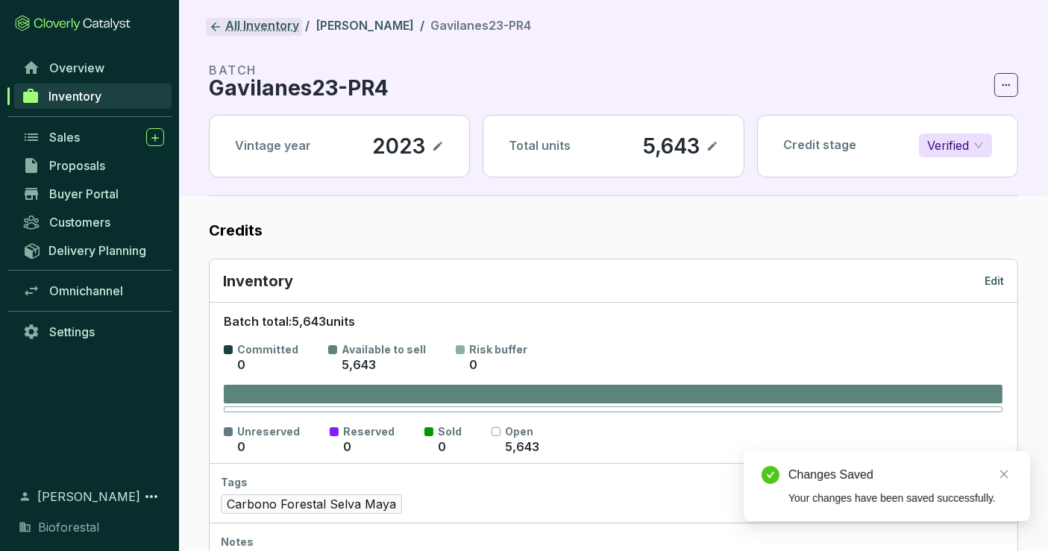
click at [245, 18] on link "All Inventory" at bounding box center [254, 27] width 96 height 18
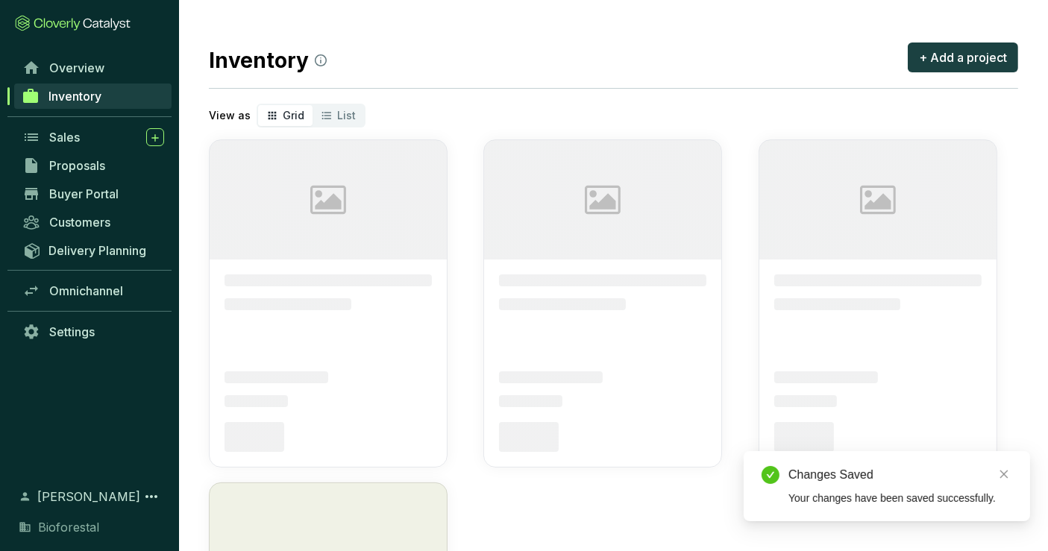
click at [247, 24] on section "Inventory + Add a project View as Grid List Image placeholder Image placeholder…" at bounding box center [613, 402] width 869 height 805
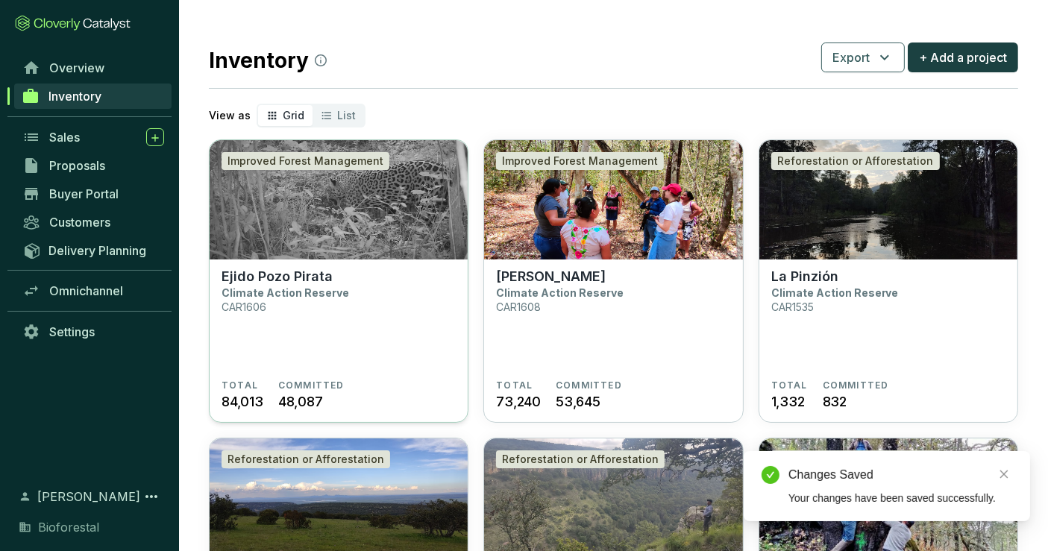
click at [347, 254] on img at bounding box center [339, 199] width 258 height 119
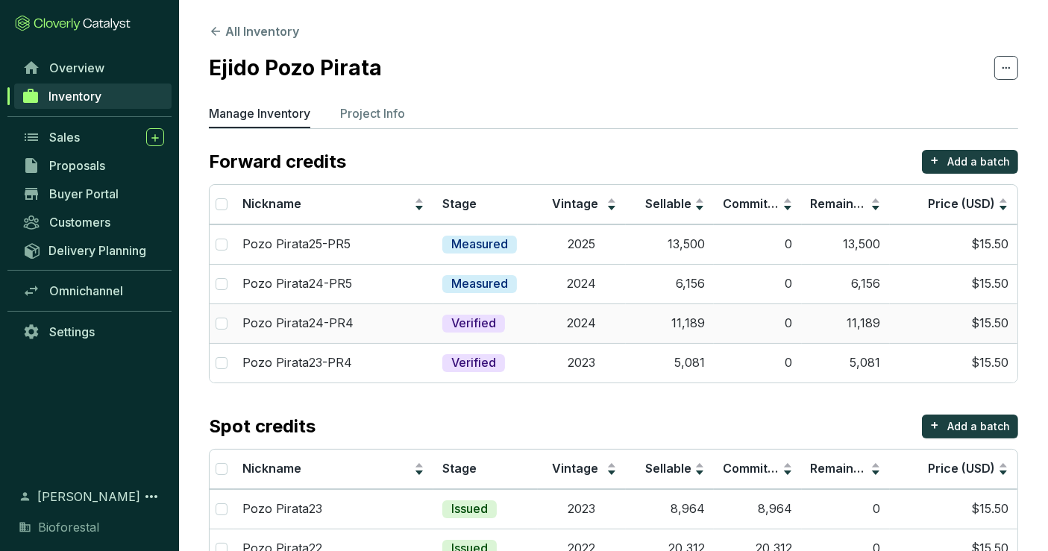
click at [691, 324] on td "11,189" at bounding box center [670, 324] width 88 height 40
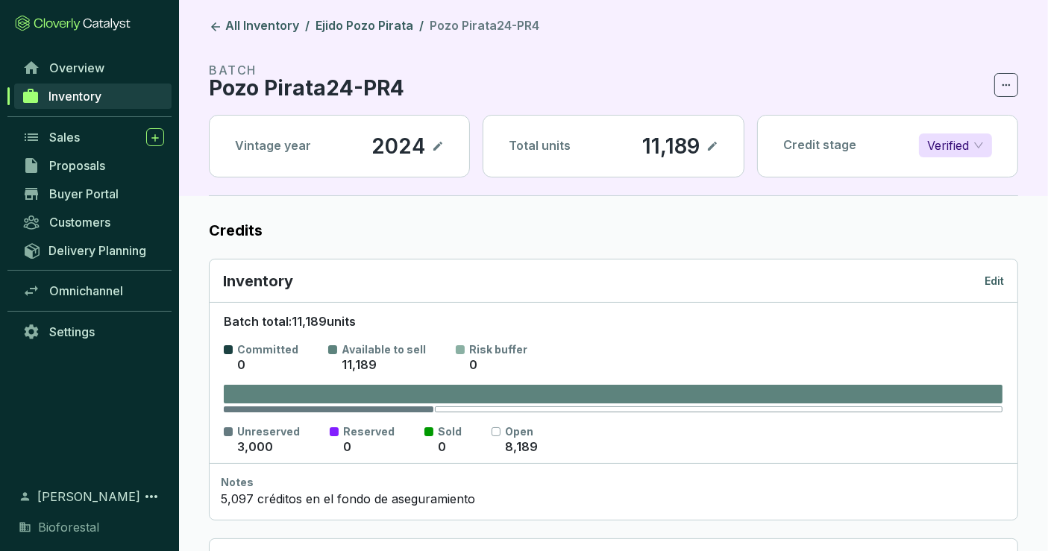
click at [987, 274] on p "Edit" at bounding box center [993, 281] width 19 height 15
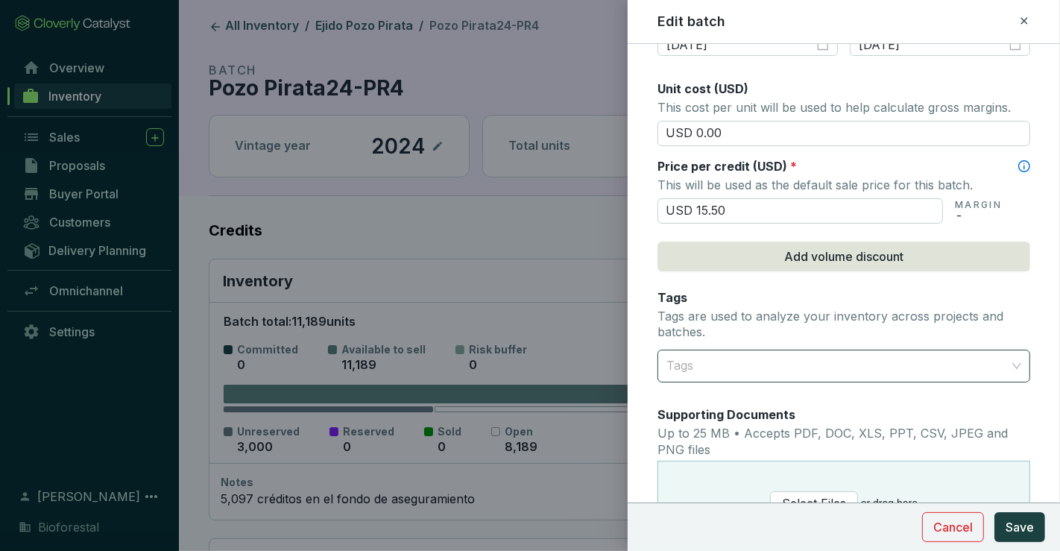
scroll to position [166, 0]
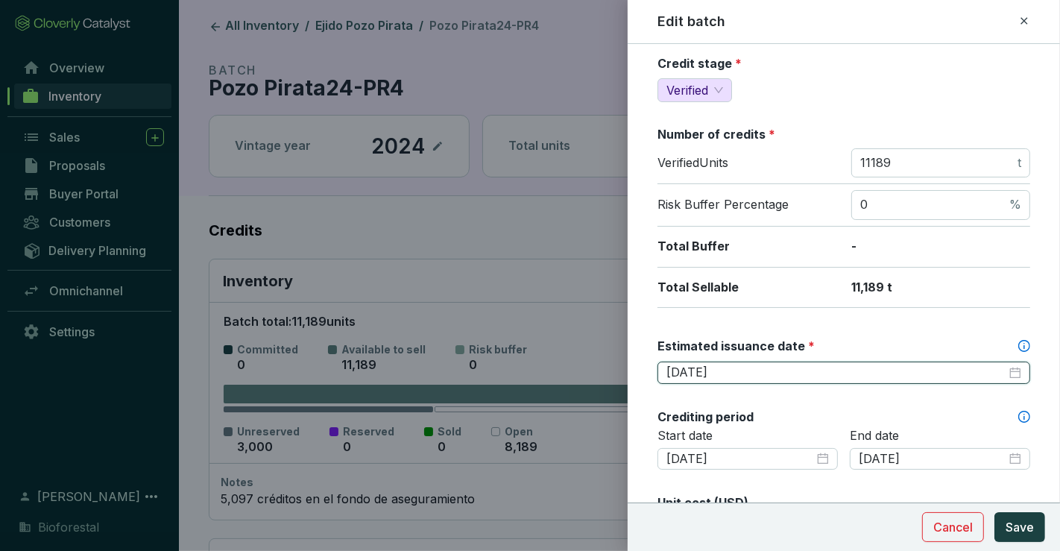
click at [809, 371] on input "[DATE]" at bounding box center [837, 373] width 340 height 16
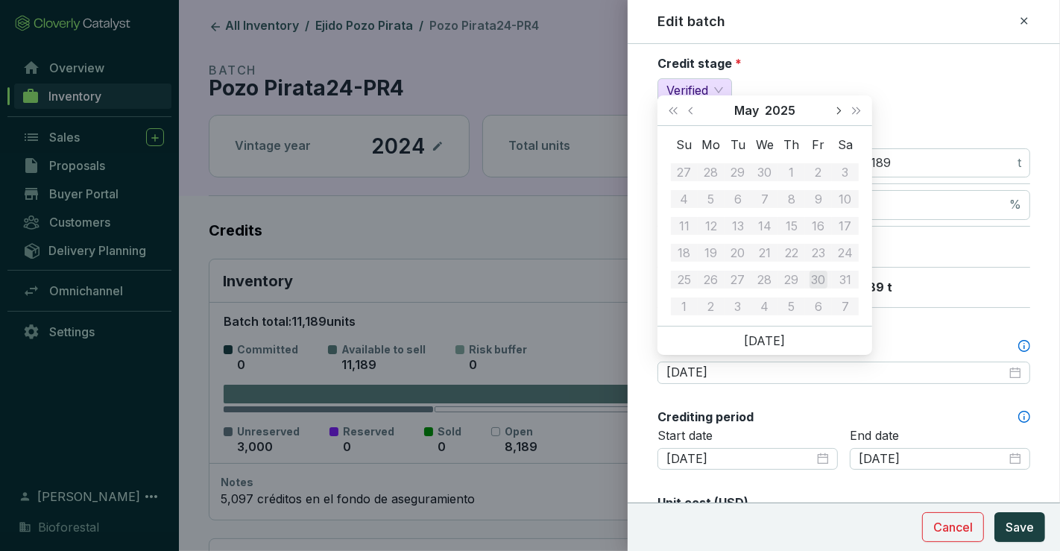
click at [836, 110] on span "Next month (PageDown)" at bounding box center [838, 110] width 7 height 7
click at [835, 110] on span "Next month (PageDown)" at bounding box center [838, 110] width 7 height 7
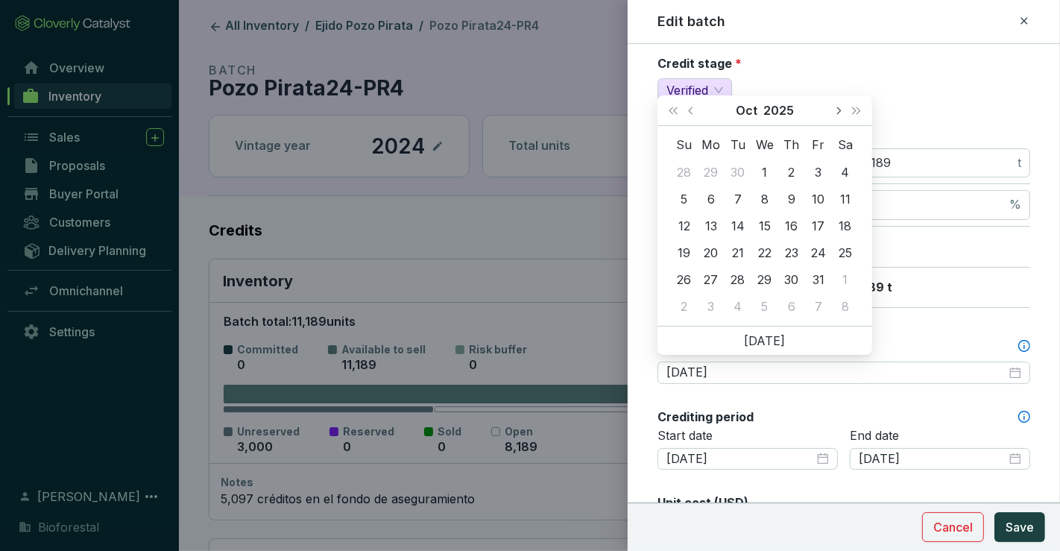
click at [835, 110] on span "Next month (PageDown)" at bounding box center [838, 110] width 7 height 7
type input "[DATE]"
click at [711, 197] on div "3" at bounding box center [712, 199] width 18 height 18
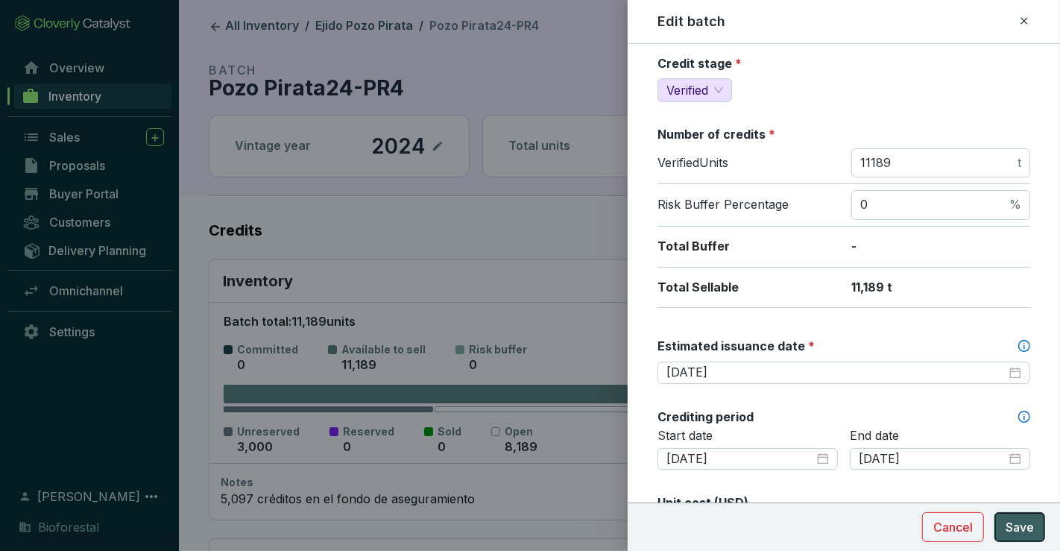
click at [1020, 525] on span "Save" at bounding box center [1020, 527] width 28 height 18
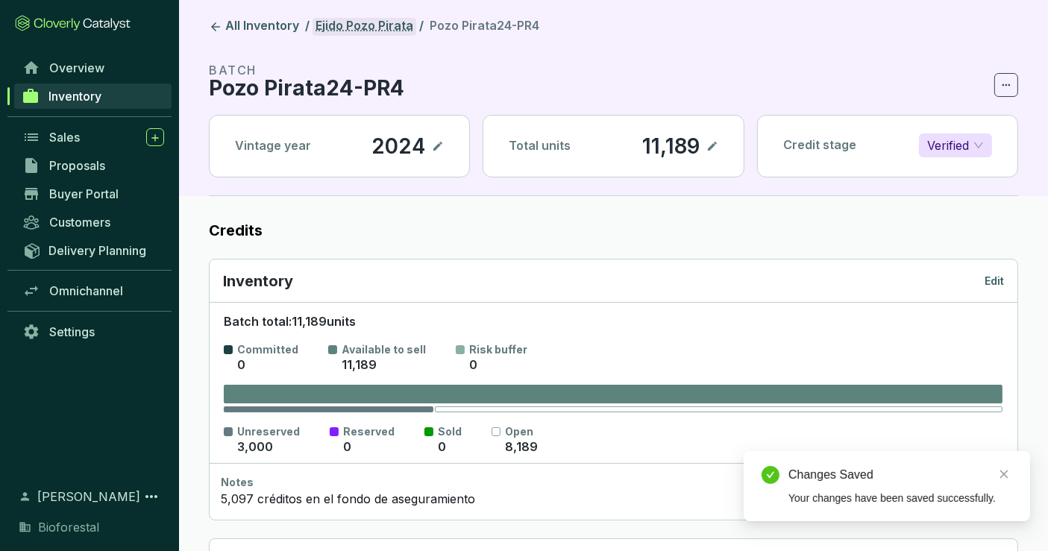
click at [351, 22] on link "Ejido Pozo Pirata" at bounding box center [364, 27] width 104 height 18
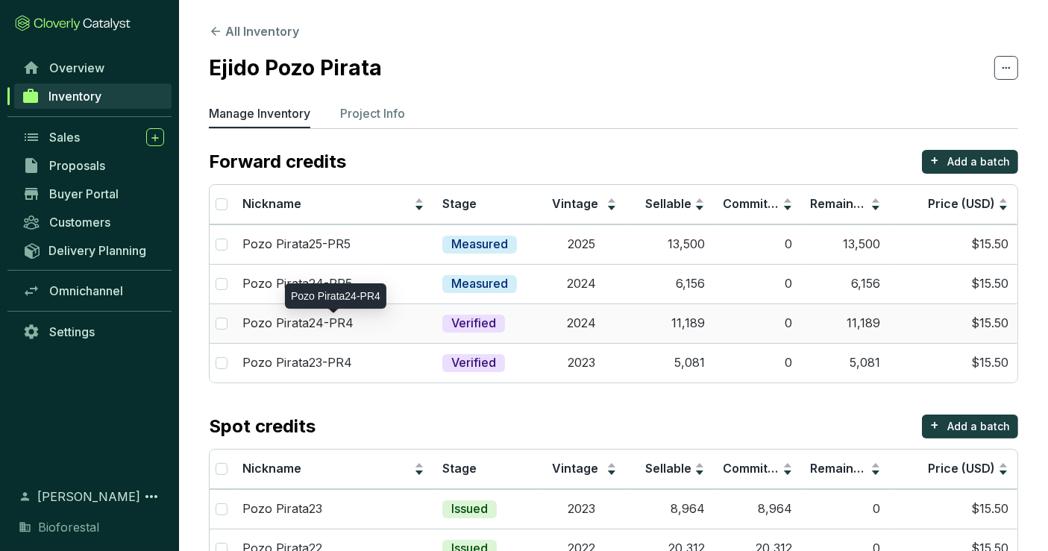
click at [351, 324] on div "Pozo Pirata24-PR4" at bounding box center [333, 323] width 182 height 16
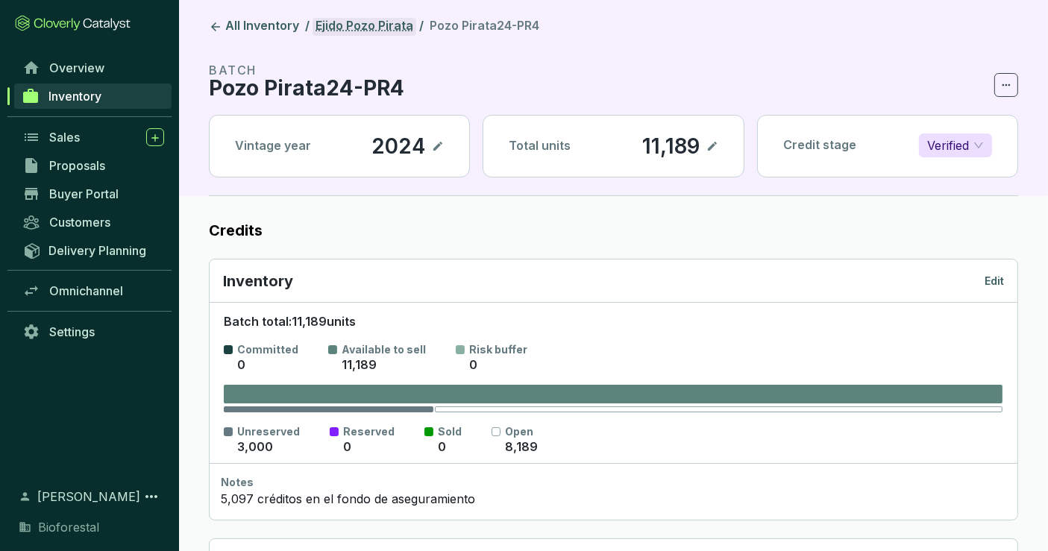
click at [364, 22] on link "Ejido Pozo Pirata" at bounding box center [364, 27] width 104 height 18
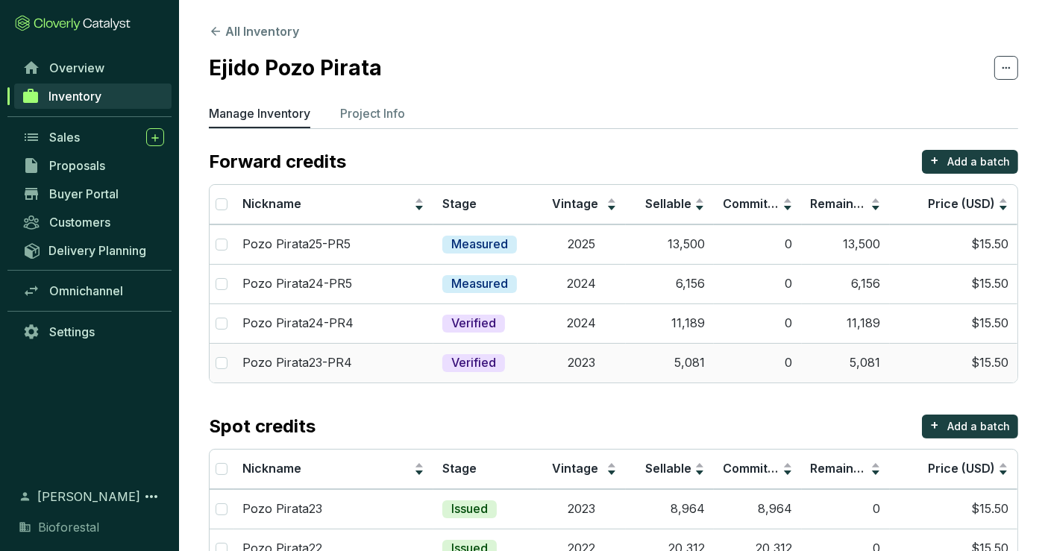
click at [301, 362] on p "Pozo Pirata23-PR4" at bounding box center [297, 363] width 110 height 16
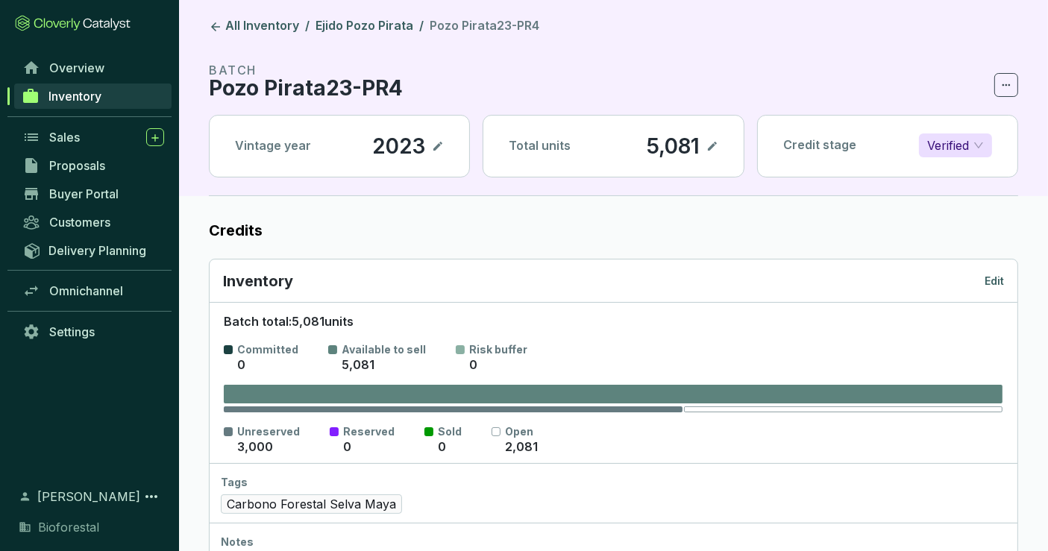
click at [998, 274] on p "Edit" at bounding box center [993, 281] width 19 height 15
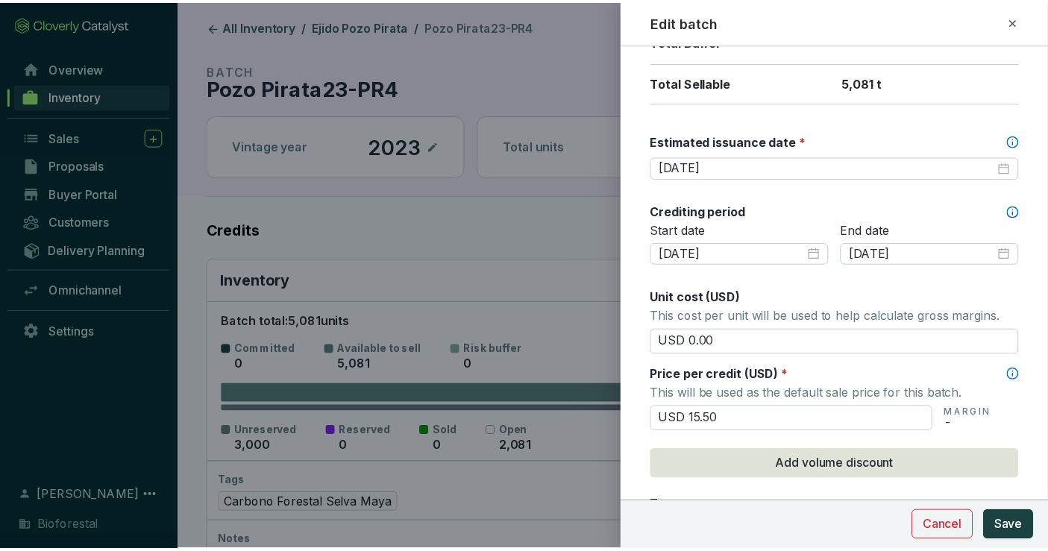
scroll to position [369, 0]
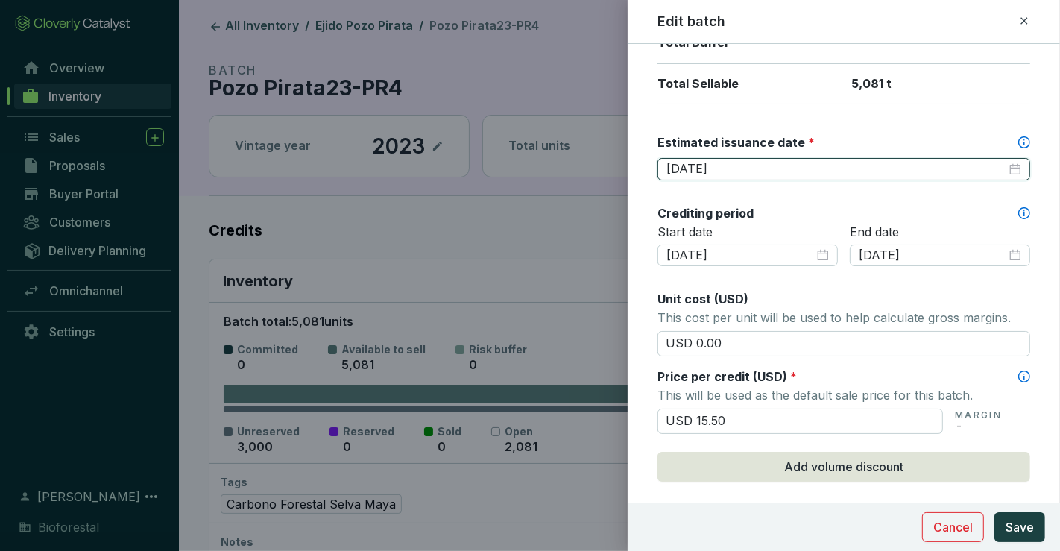
click at [773, 163] on input "2025-05-30" at bounding box center [837, 169] width 340 height 16
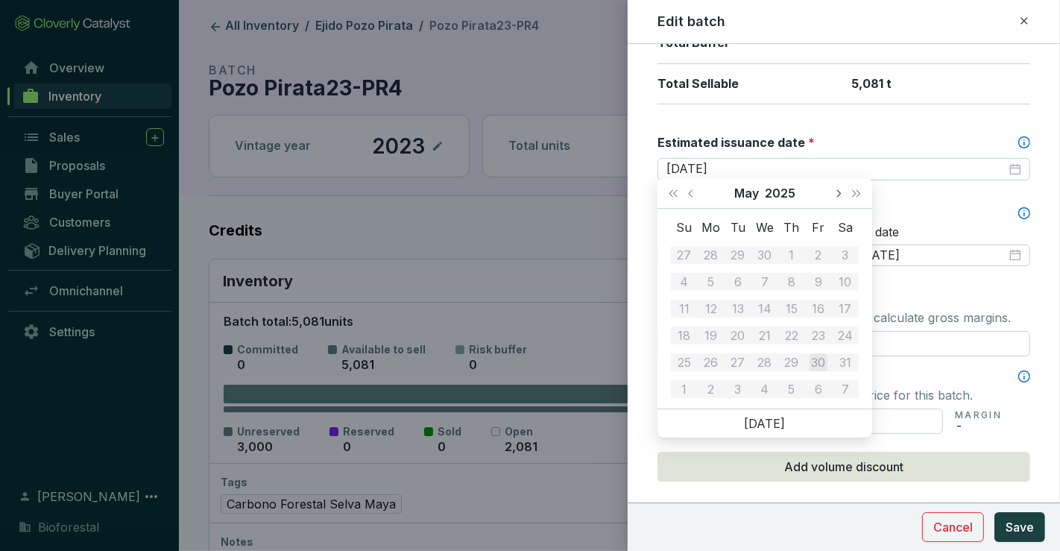
click at [837, 197] on button "Next month (PageDown)" at bounding box center [838, 193] width 19 height 30
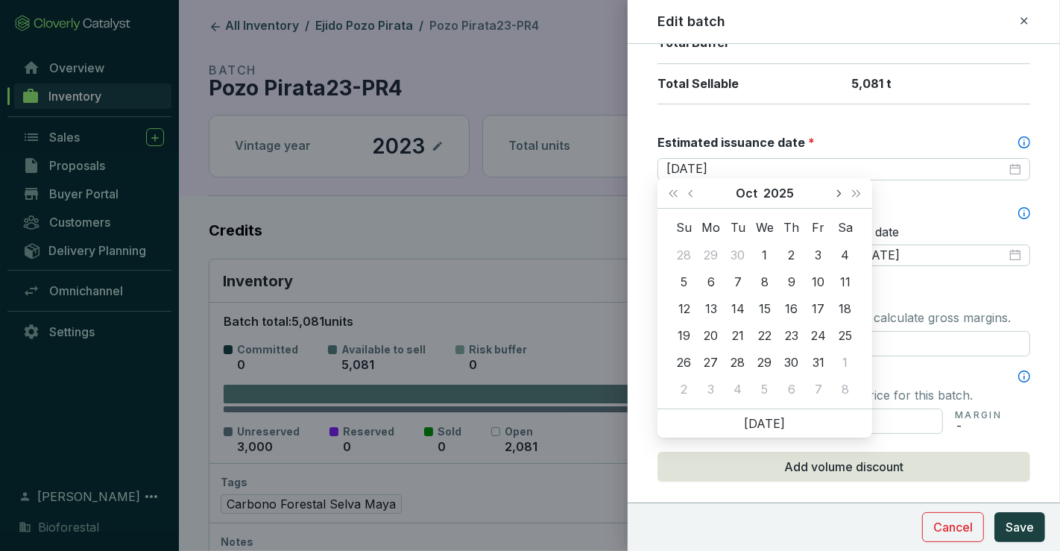
click at [837, 197] on button "Next month (PageDown)" at bounding box center [838, 193] width 19 height 30
type input "2025-11-03"
click at [714, 281] on div "3" at bounding box center [712, 282] width 18 height 18
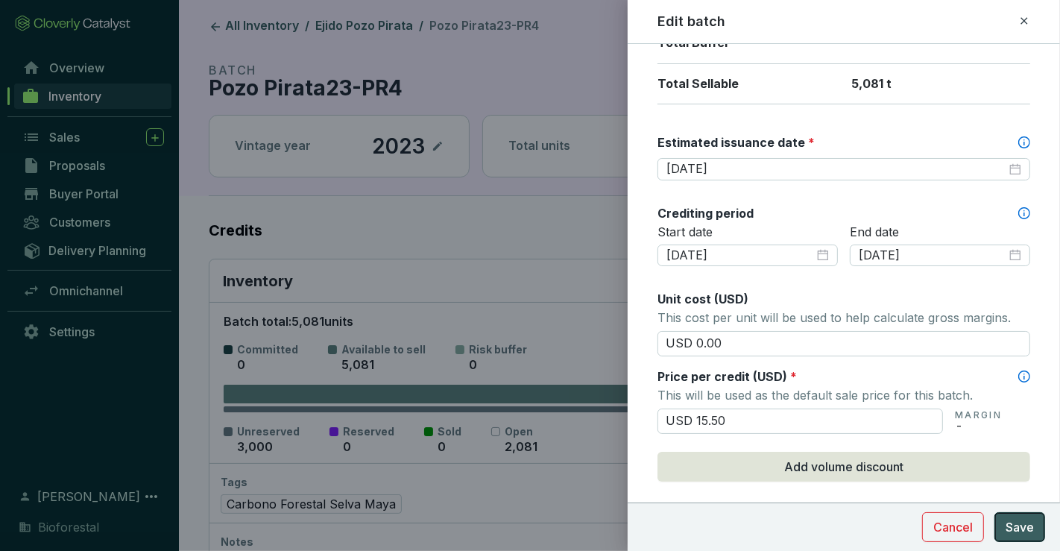
click at [1025, 515] on button "Save" at bounding box center [1020, 527] width 51 height 30
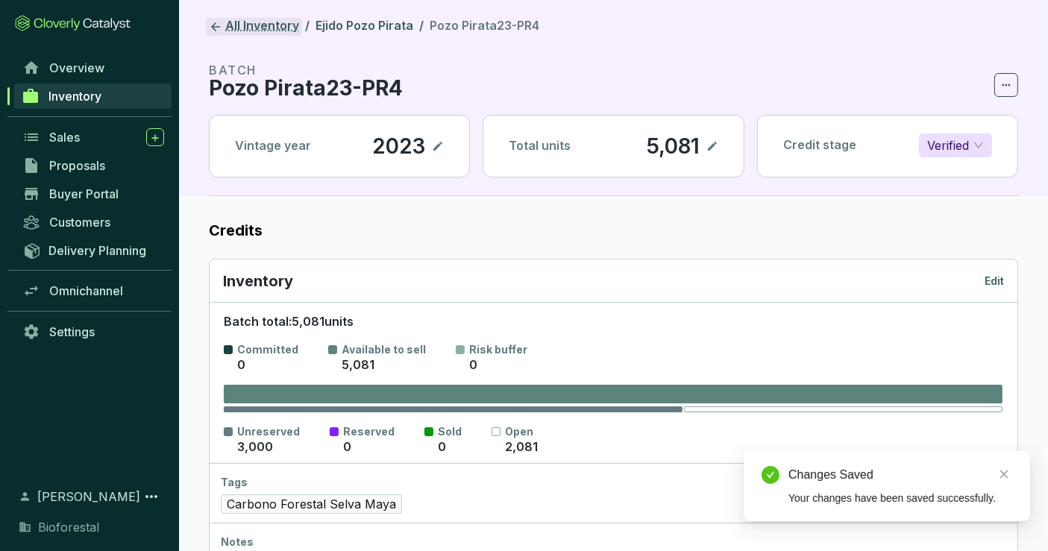
click at [290, 24] on link "All Inventory" at bounding box center [254, 27] width 96 height 18
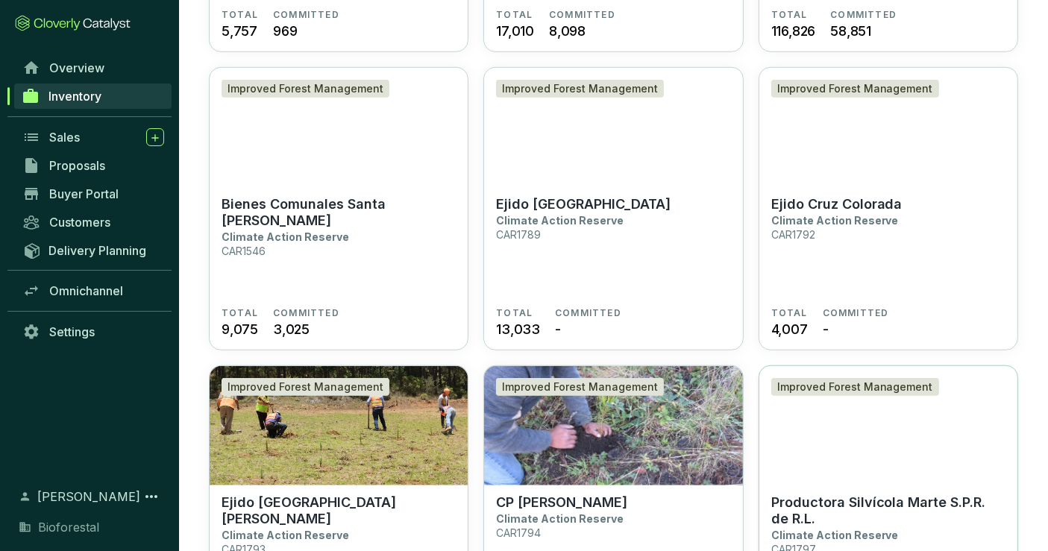
scroll to position [1264, 0]
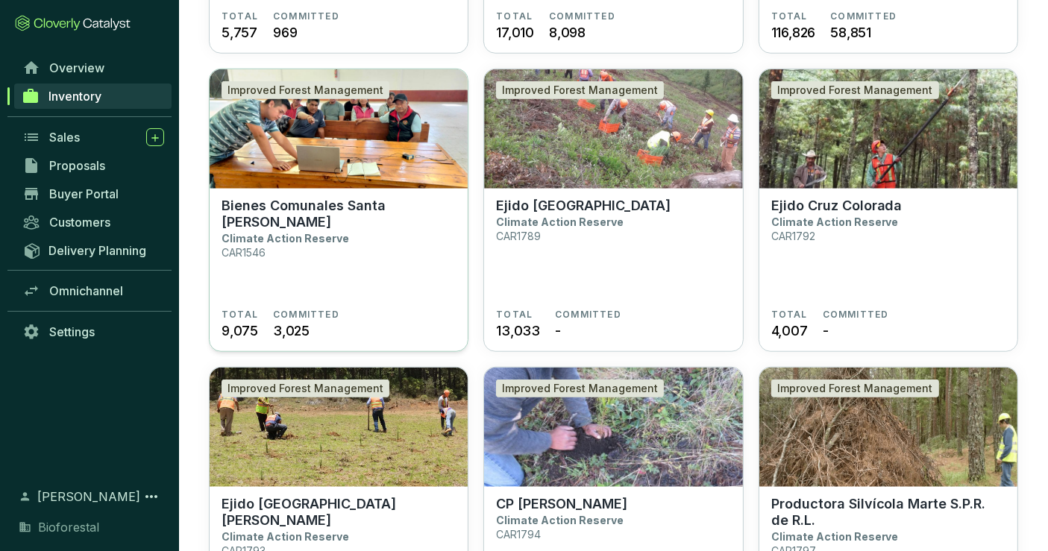
click at [296, 223] on p "Bienes Comunales Santa Isabel Chalma" at bounding box center [338, 214] width 234 height 33
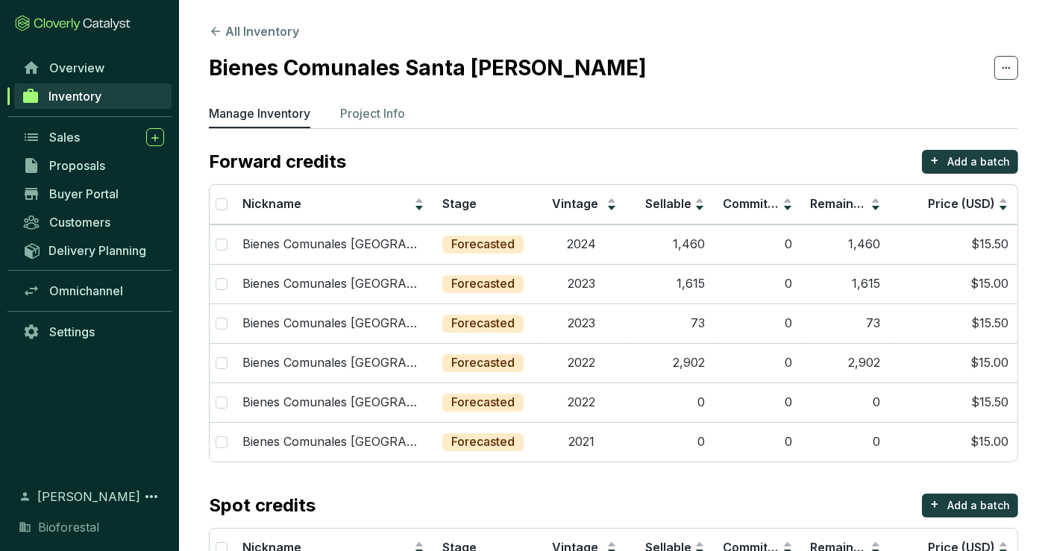
click at [87, 98] on span "Inventory" at bounding box center [74, 96] width 53 height 15
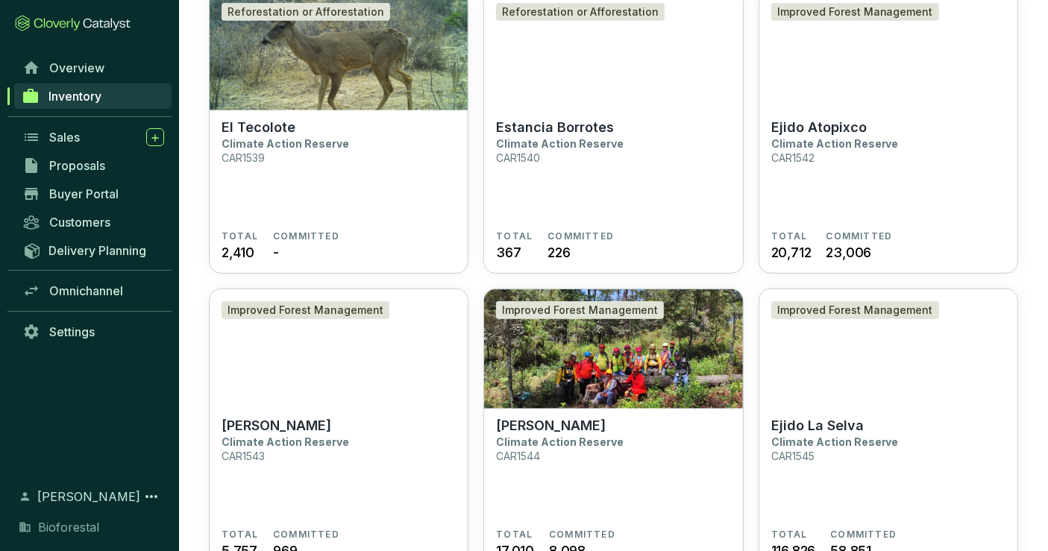
scroll to position [994, 0]
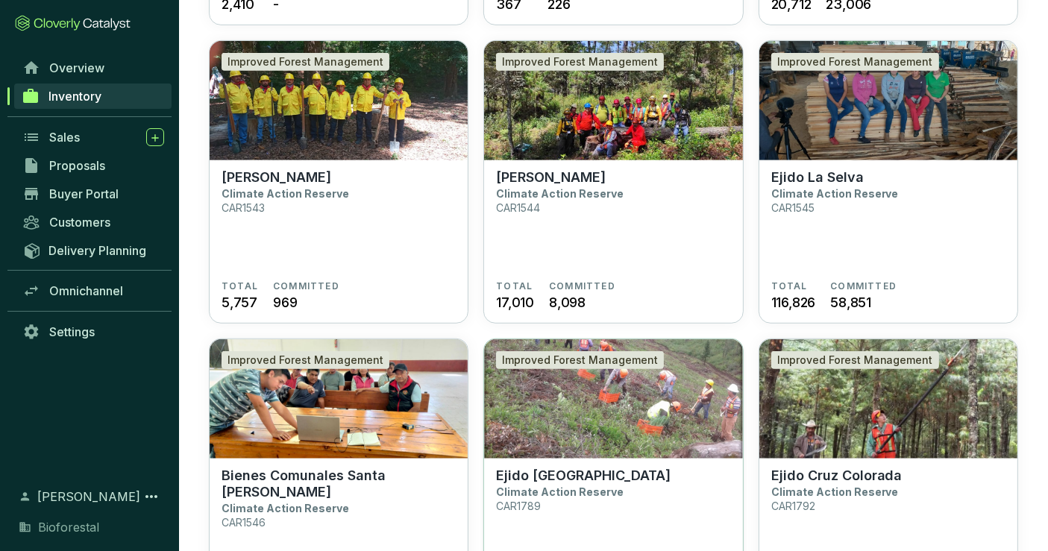
click at [575, 460] on section "Ejido Llano Grande Climate Action Reserve CAR1789 TOTAL 13,033 COMMITTED -" at bounding box center [613, 541] width 258 height 164
